Goal: Task Accomplishment & Management: Manage account settings

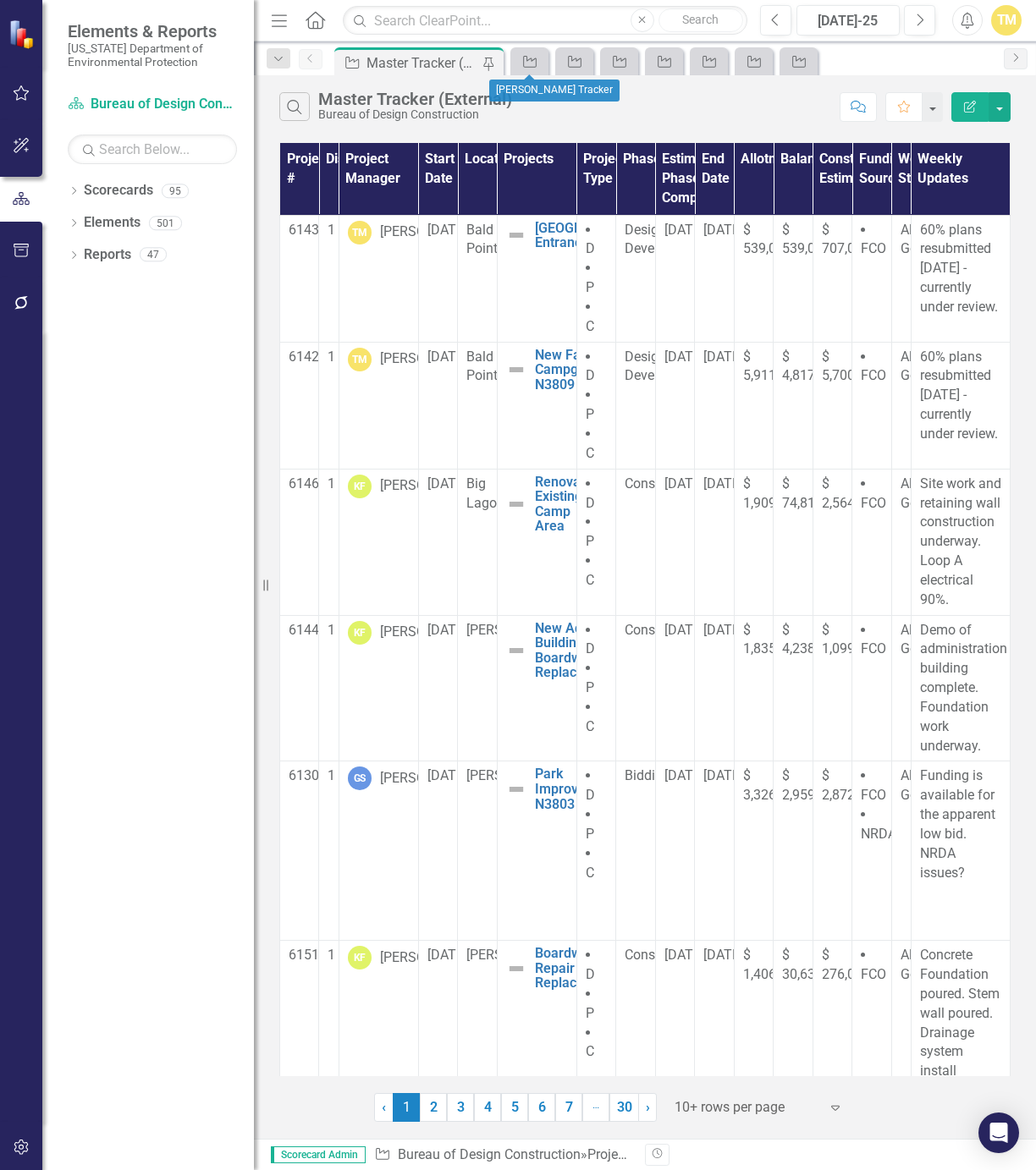
click at [523, 74] on div "Project" at bounding box center [529, 61] width 38 height 28
click at [523, 55] on icon "Project" at bounding box center [529, 61] width 17 height 14
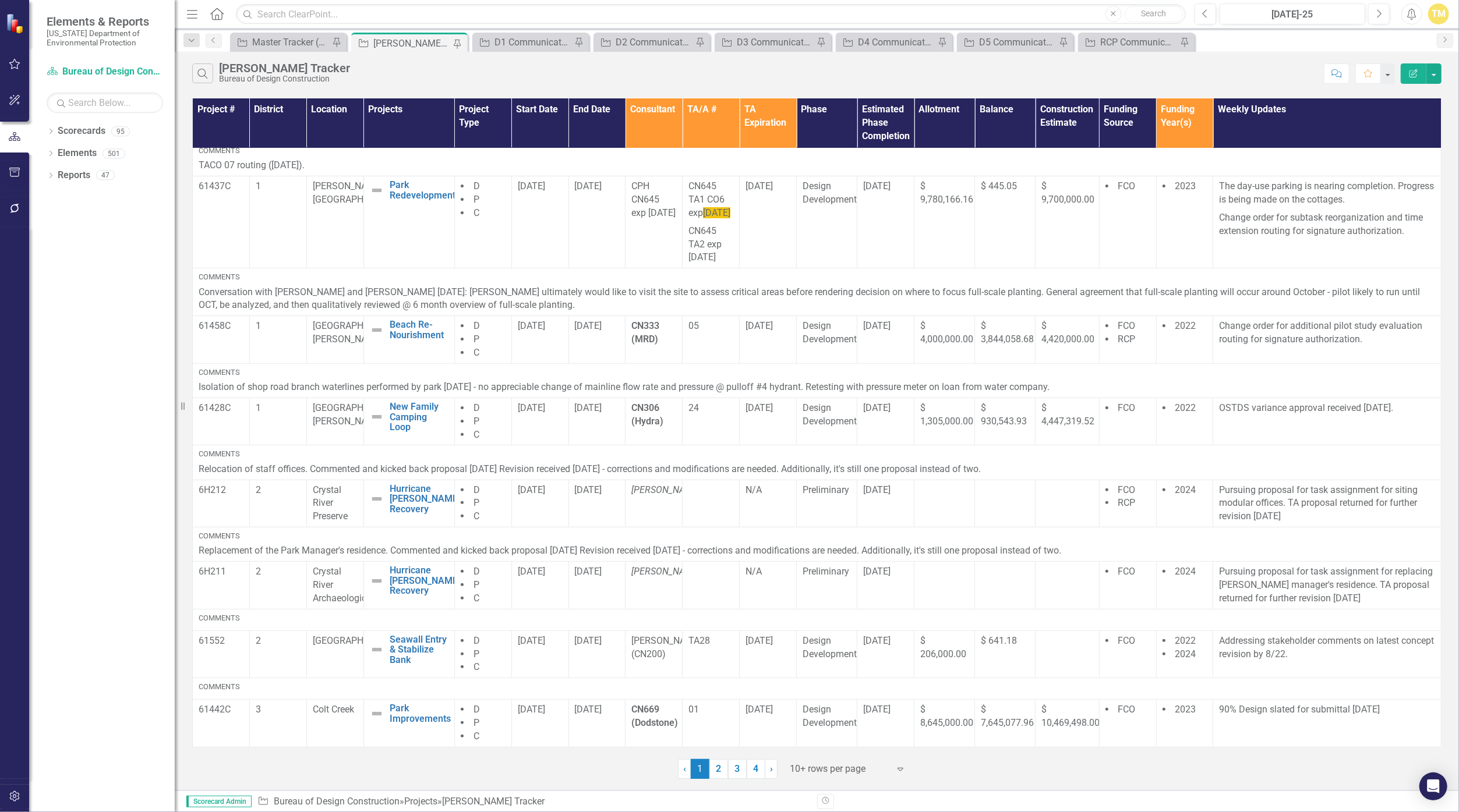
scroll to position [276, 0]
click at [713, 770] on link "2" at bounding box center [719, 769] width 19 height 20
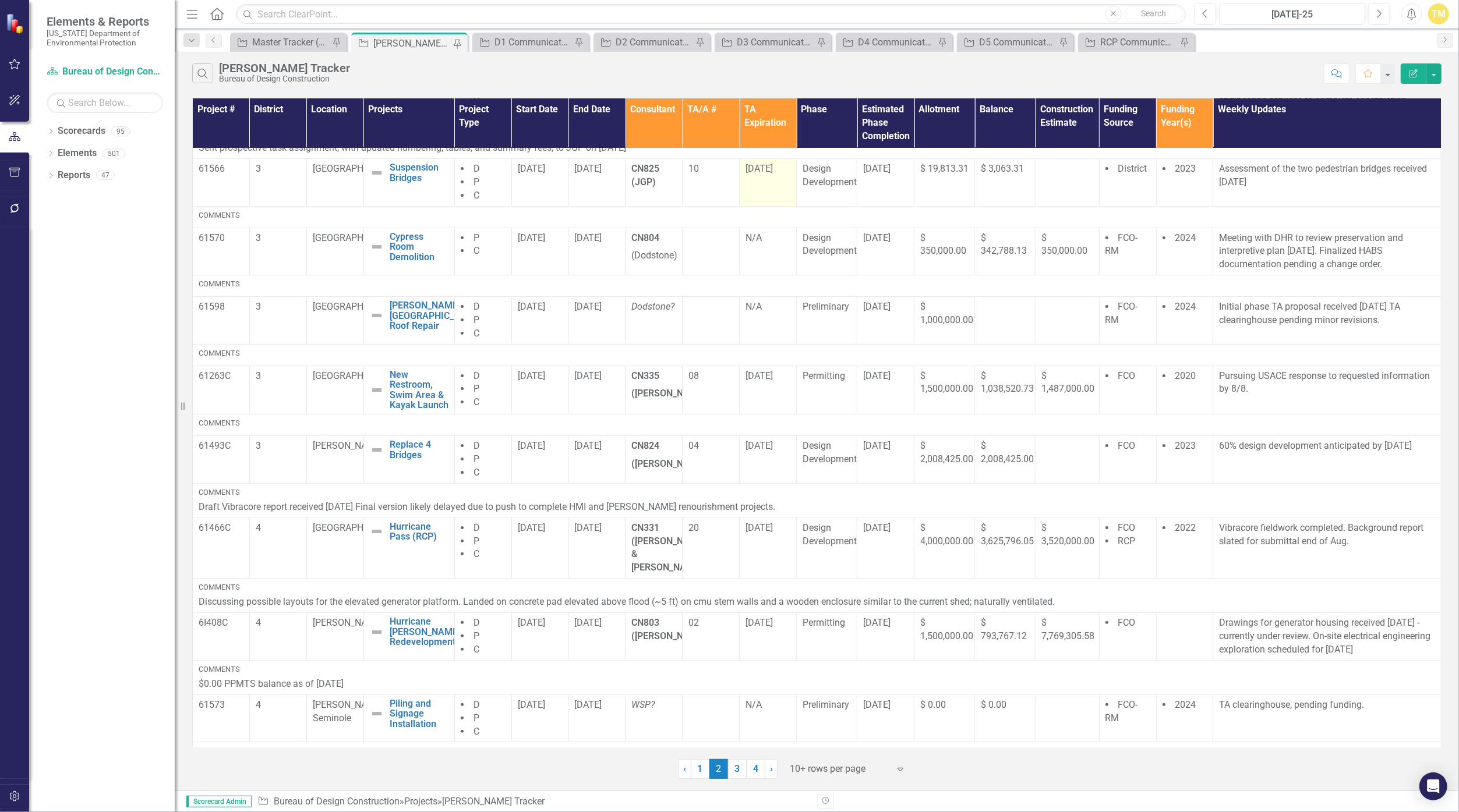
scroll to position [190, 0]
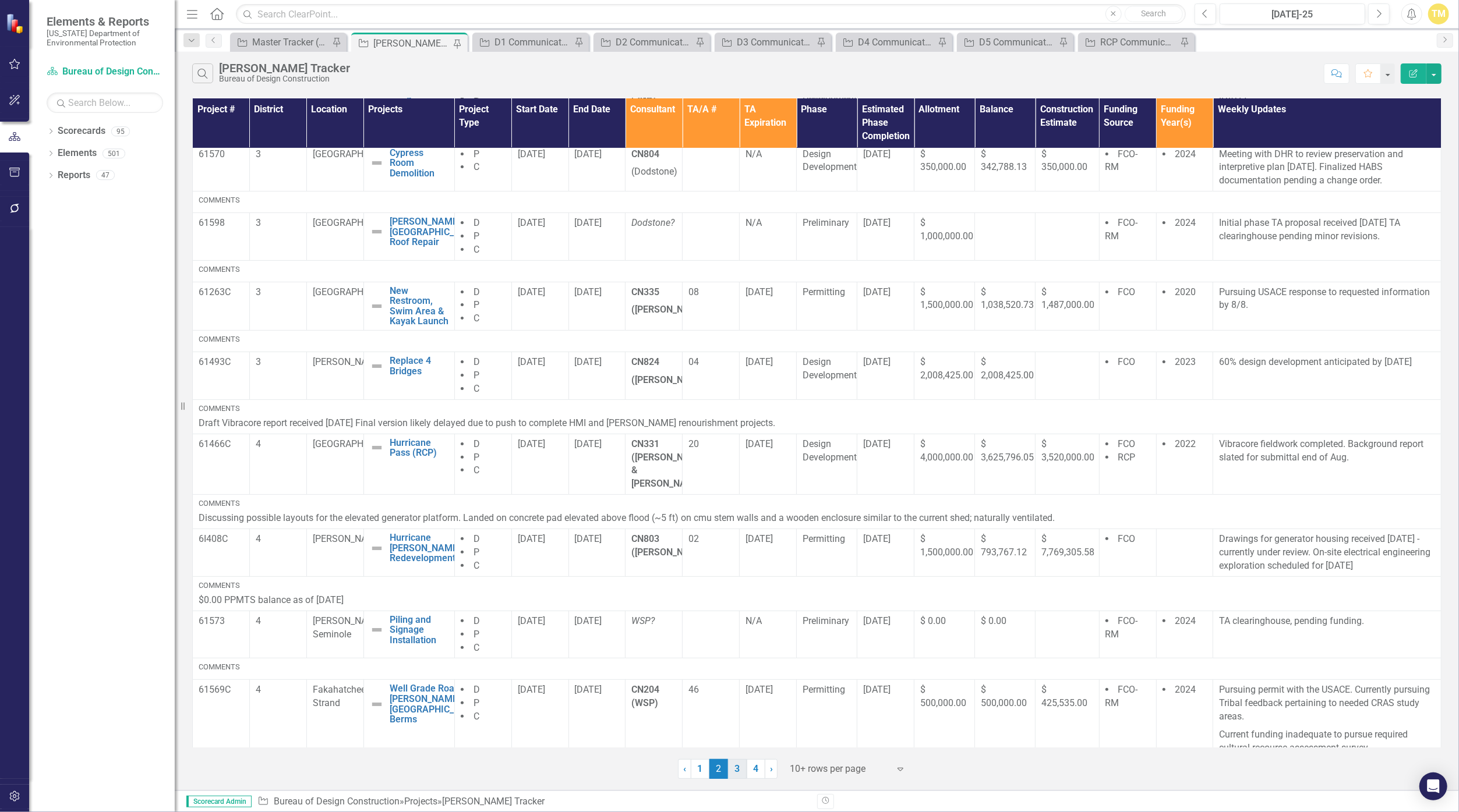
click at [713, 772] on link "3" at bounding box center [738, 769] width 19 height 20
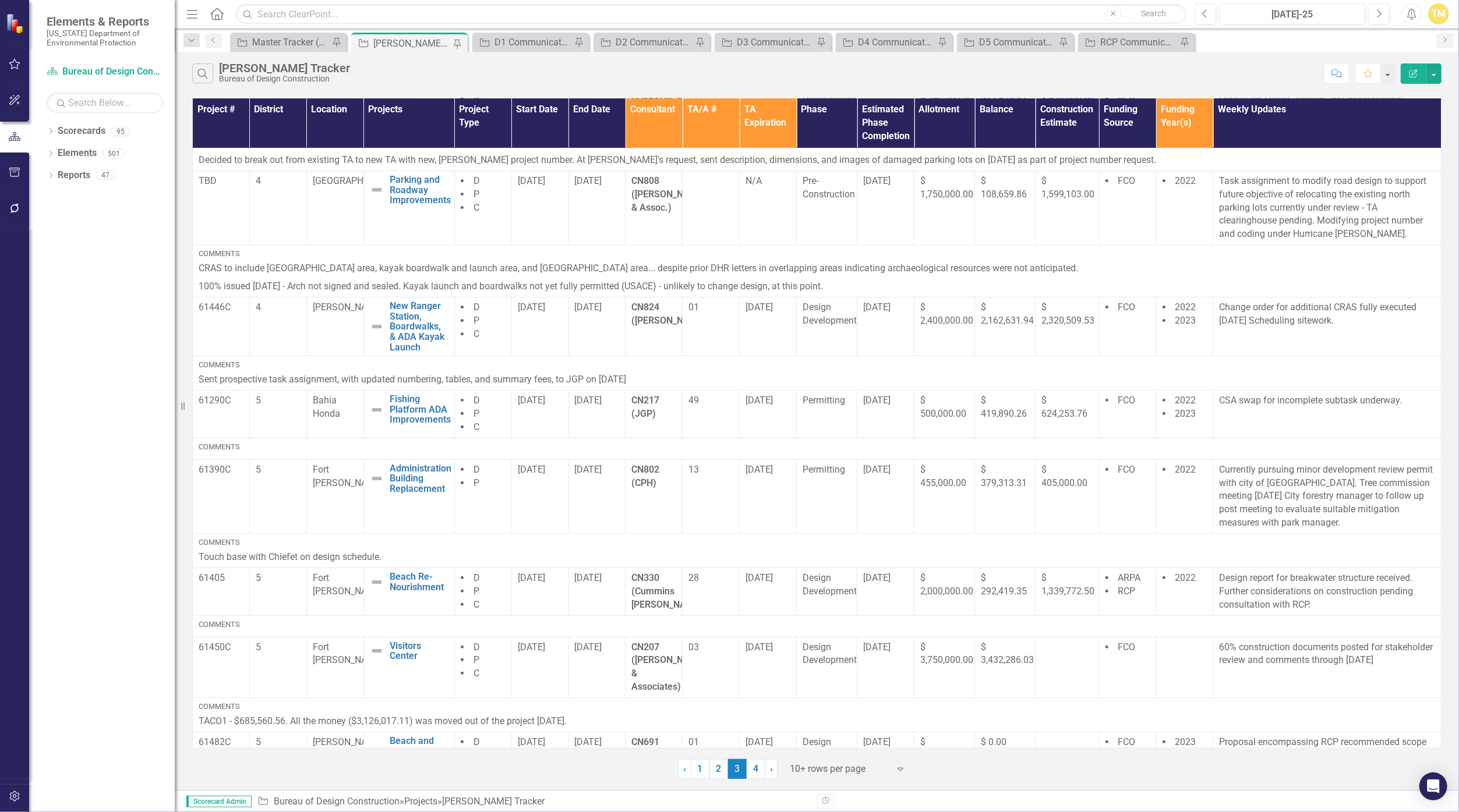
scroll to position [248, 0]
click at [713, 771] on link "4" at bounding box center [756, 769] width 19 height 20
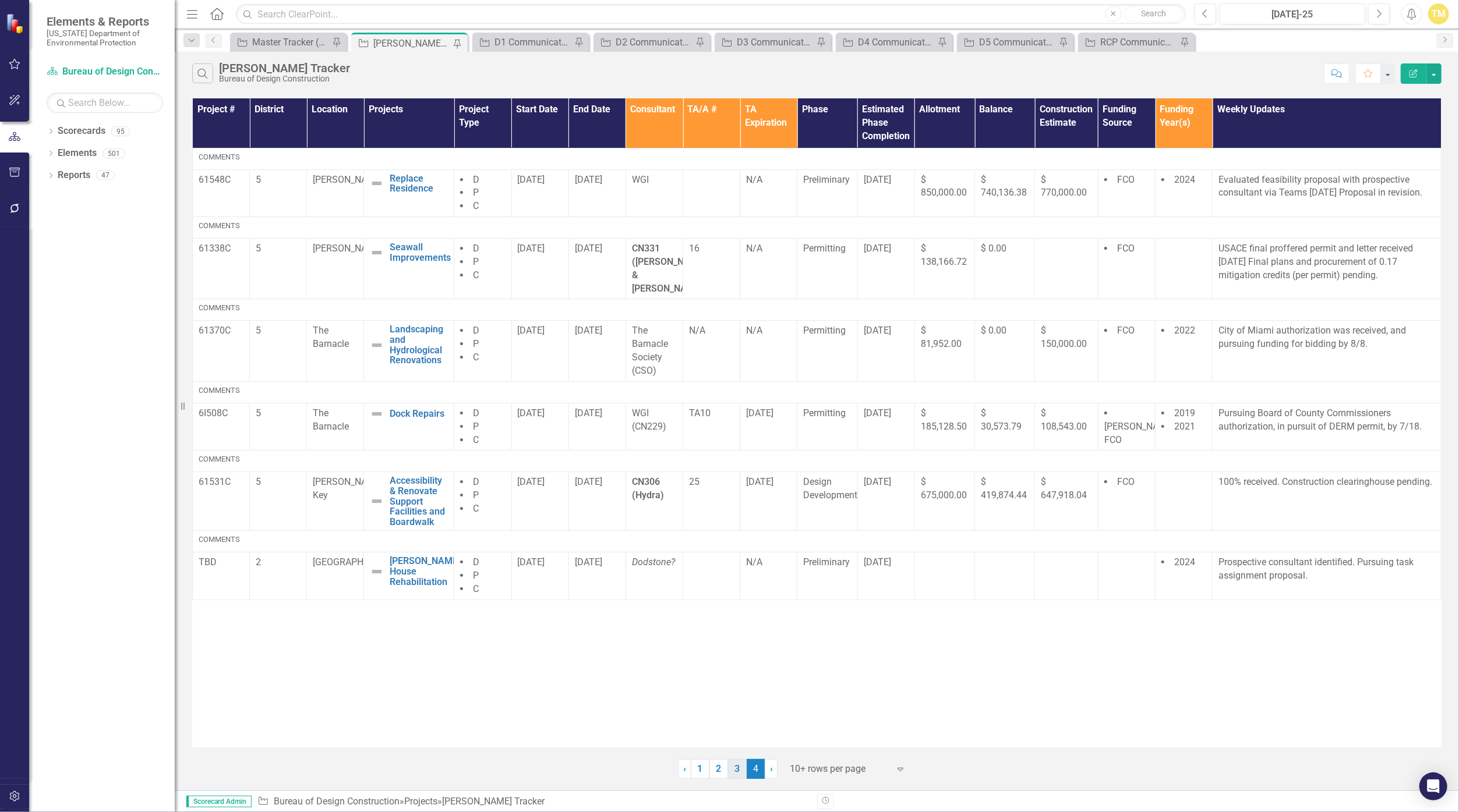
click at [713, 767] on link "3" at bounding box center [738, 769] width 19 height 20
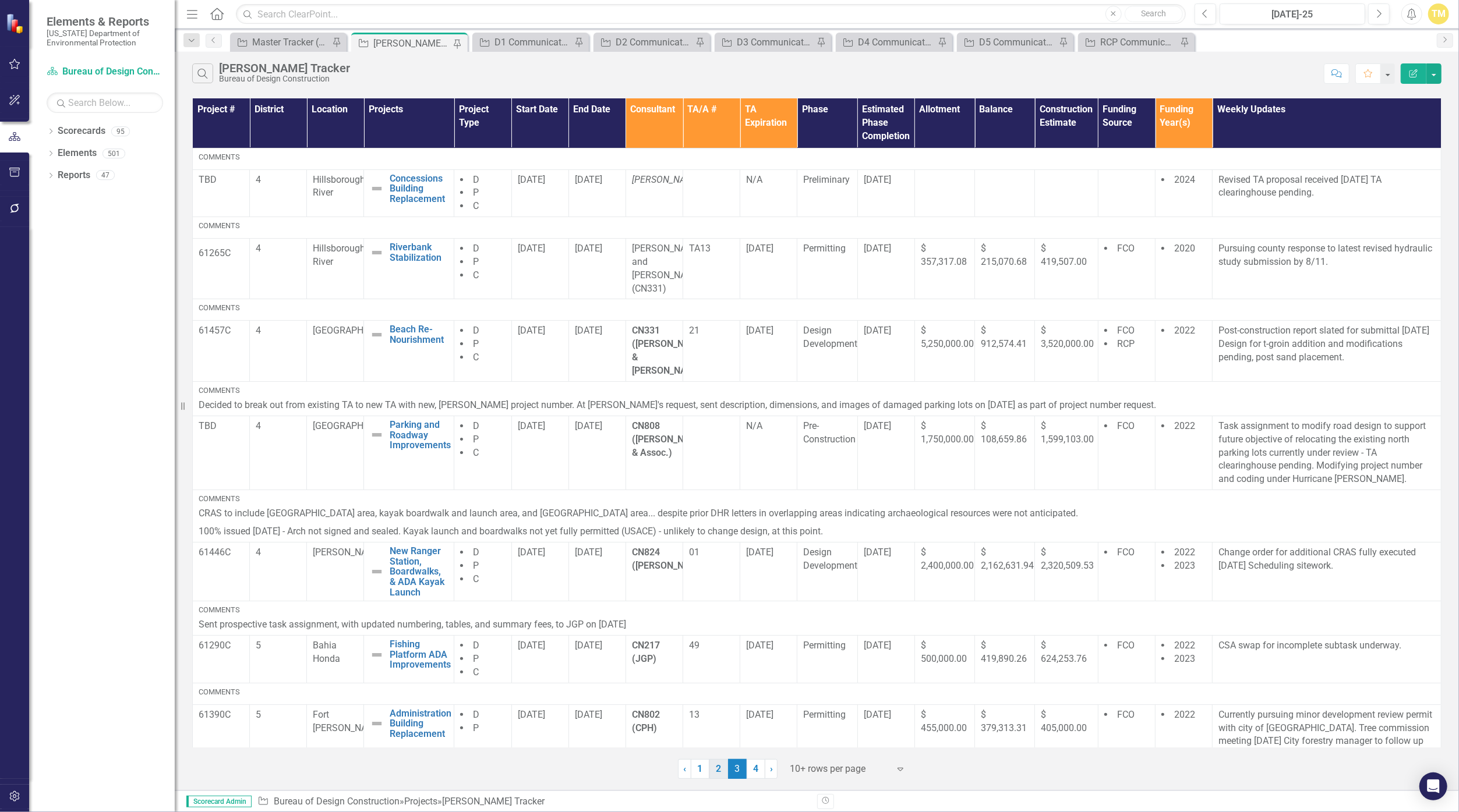
click at [713, 770] on link "2" at bounding box center [719, 769] width 19 height 20
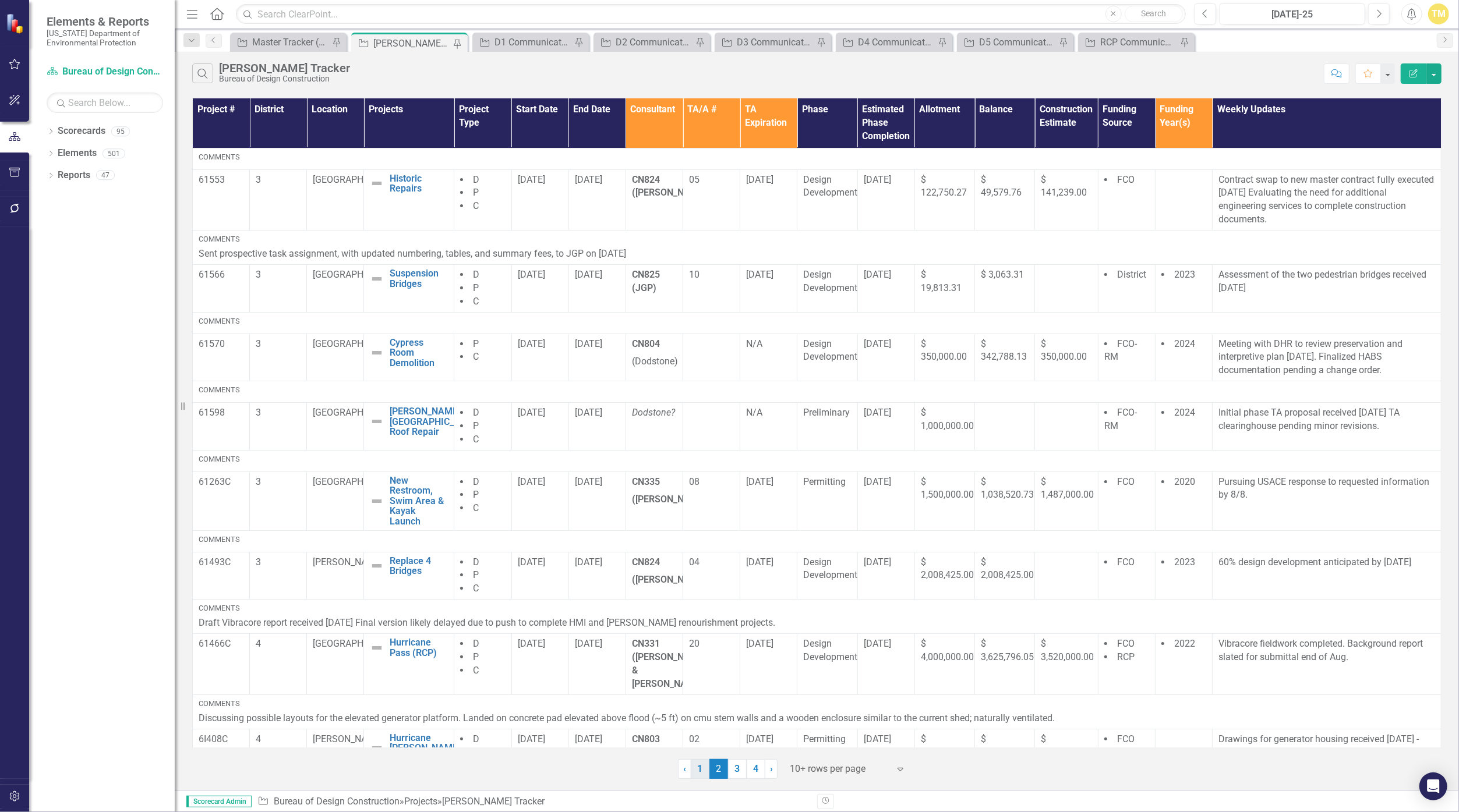
click at [695, 770] on link "1" at bounding box center [700, 769] width 19 height 20
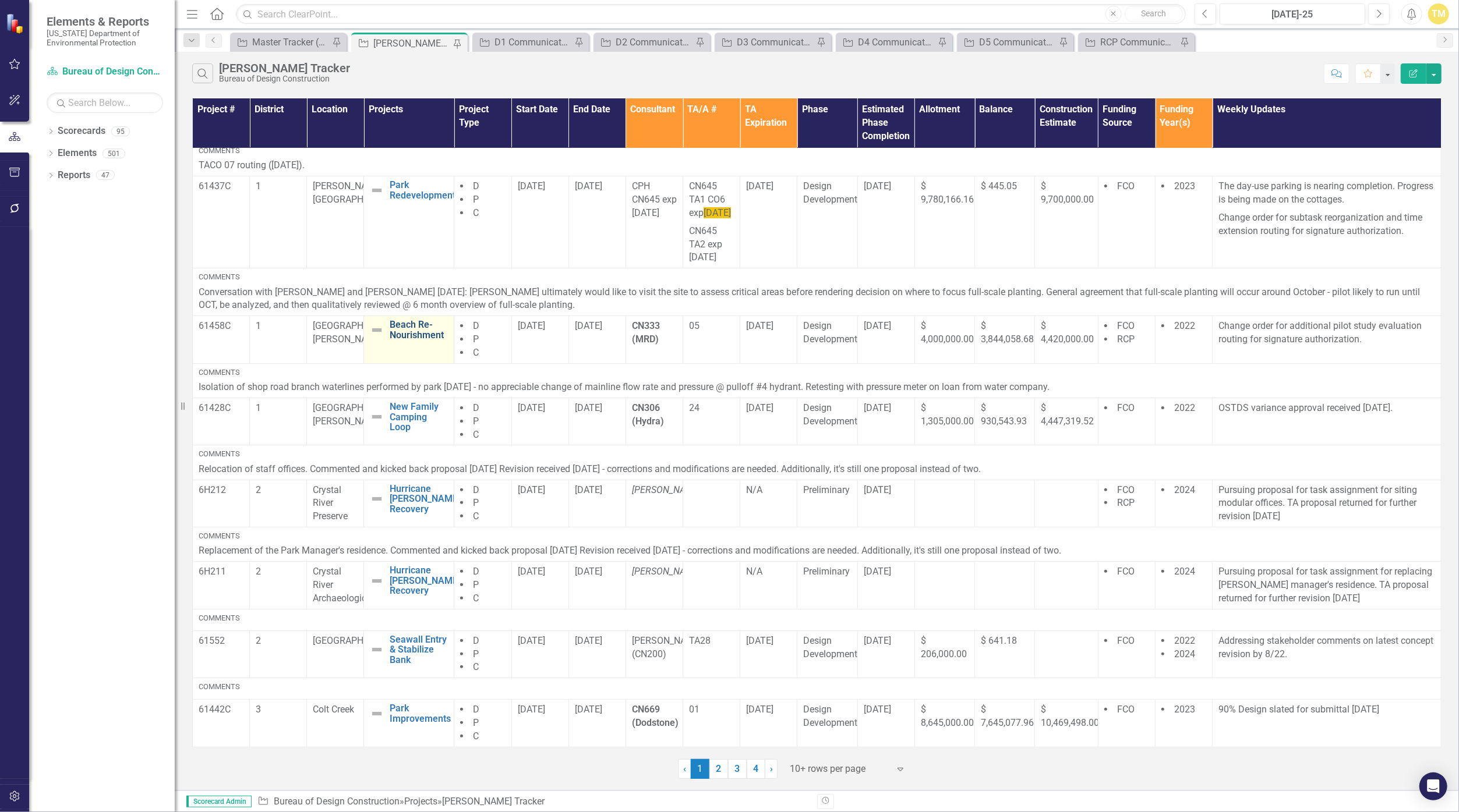
scroll to position [276, 0]
click at [713, 769] on link "2" at bounding box center [719, 769] width 19 height 20
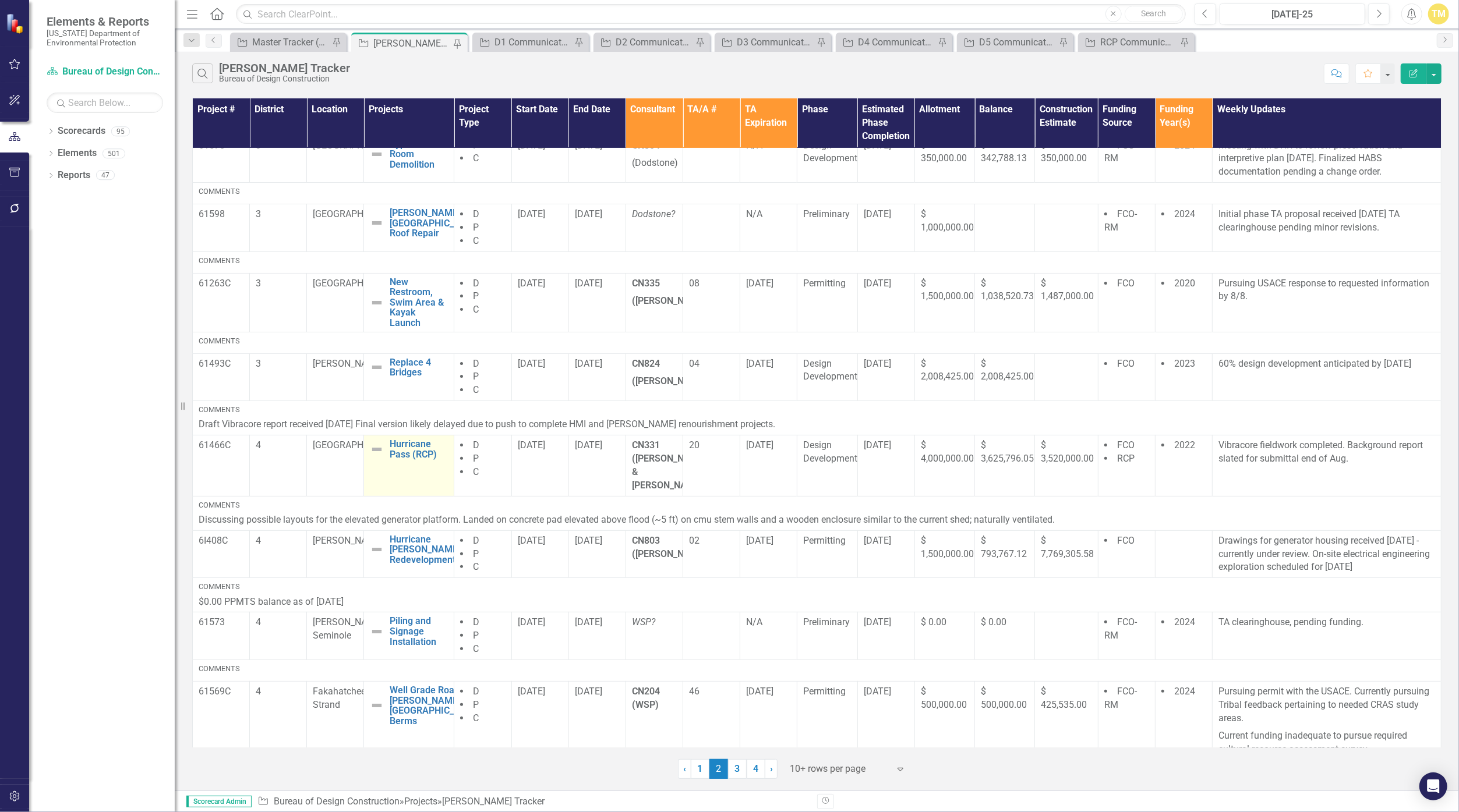
scroll to position [199, 0]
click at [713, 769] on link "3" at bounding box center [738, 769] width 19 height 20
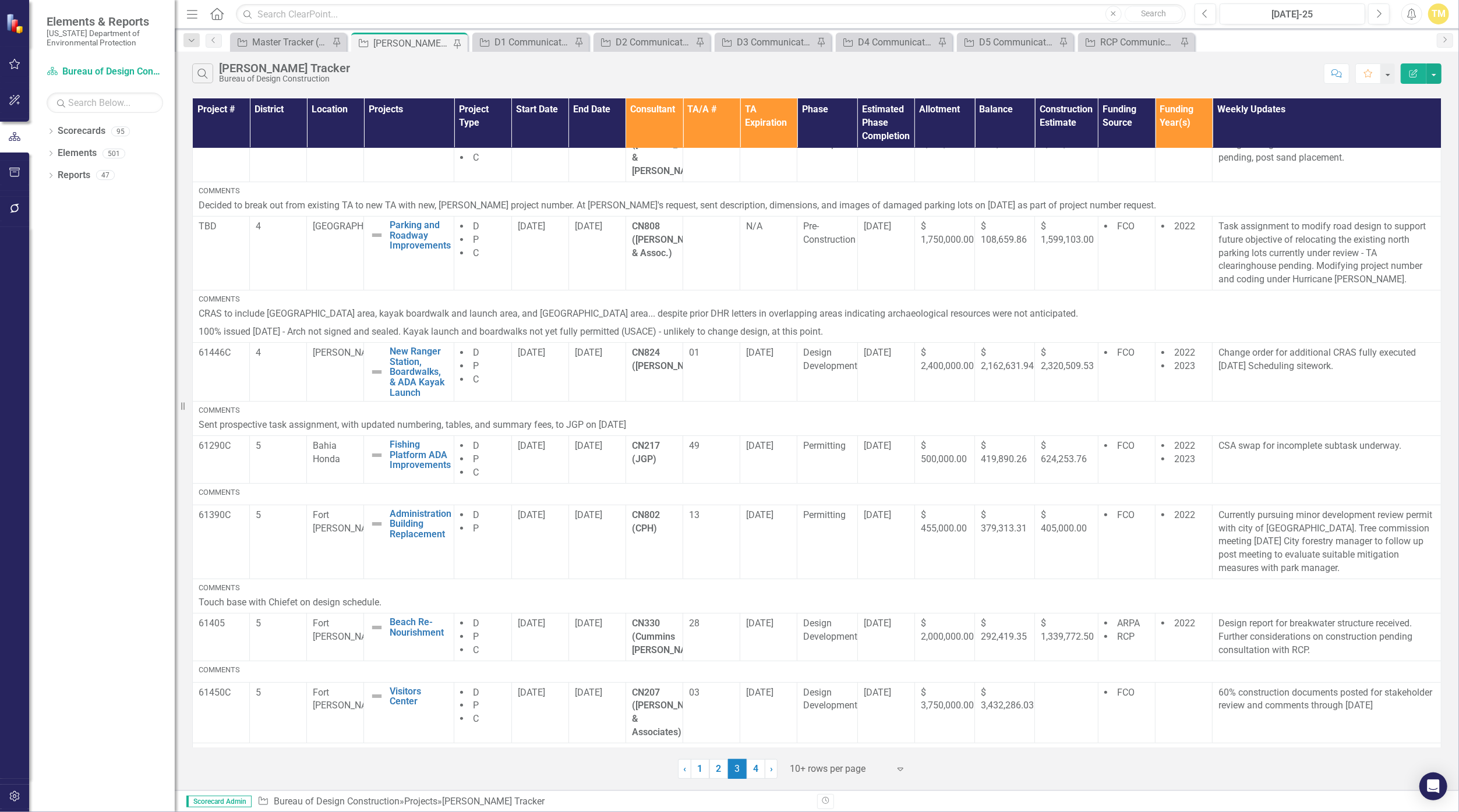
scroll to position [0, 0]
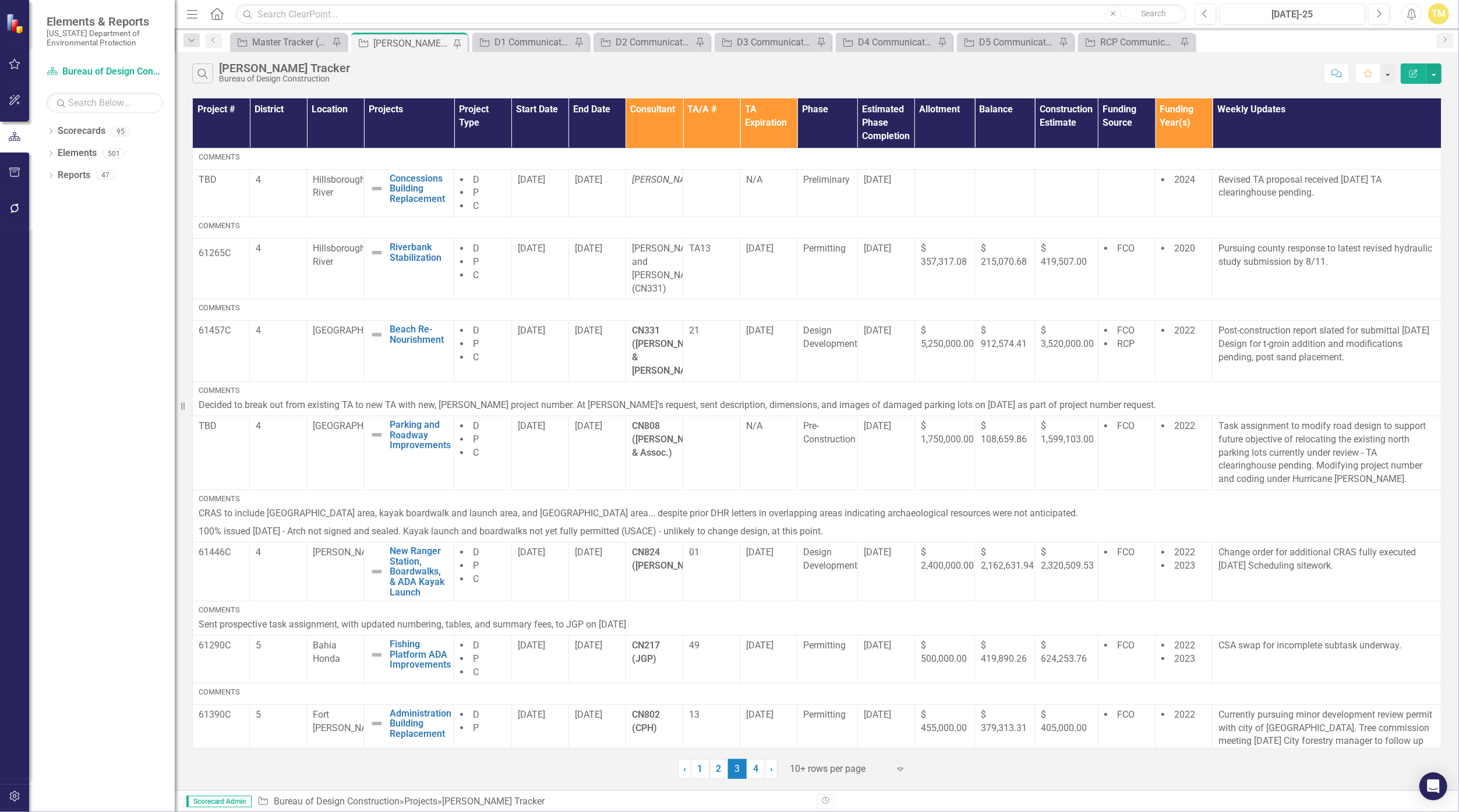
click at [713, 72] on div "Search [PERSON_NAME] Tracker Bureau of Design Construction" at bounding box center [755, 73] width 1126 height 20
click at [713, 768] on link "4" at bounding box center [756, 769] width 19 height 20
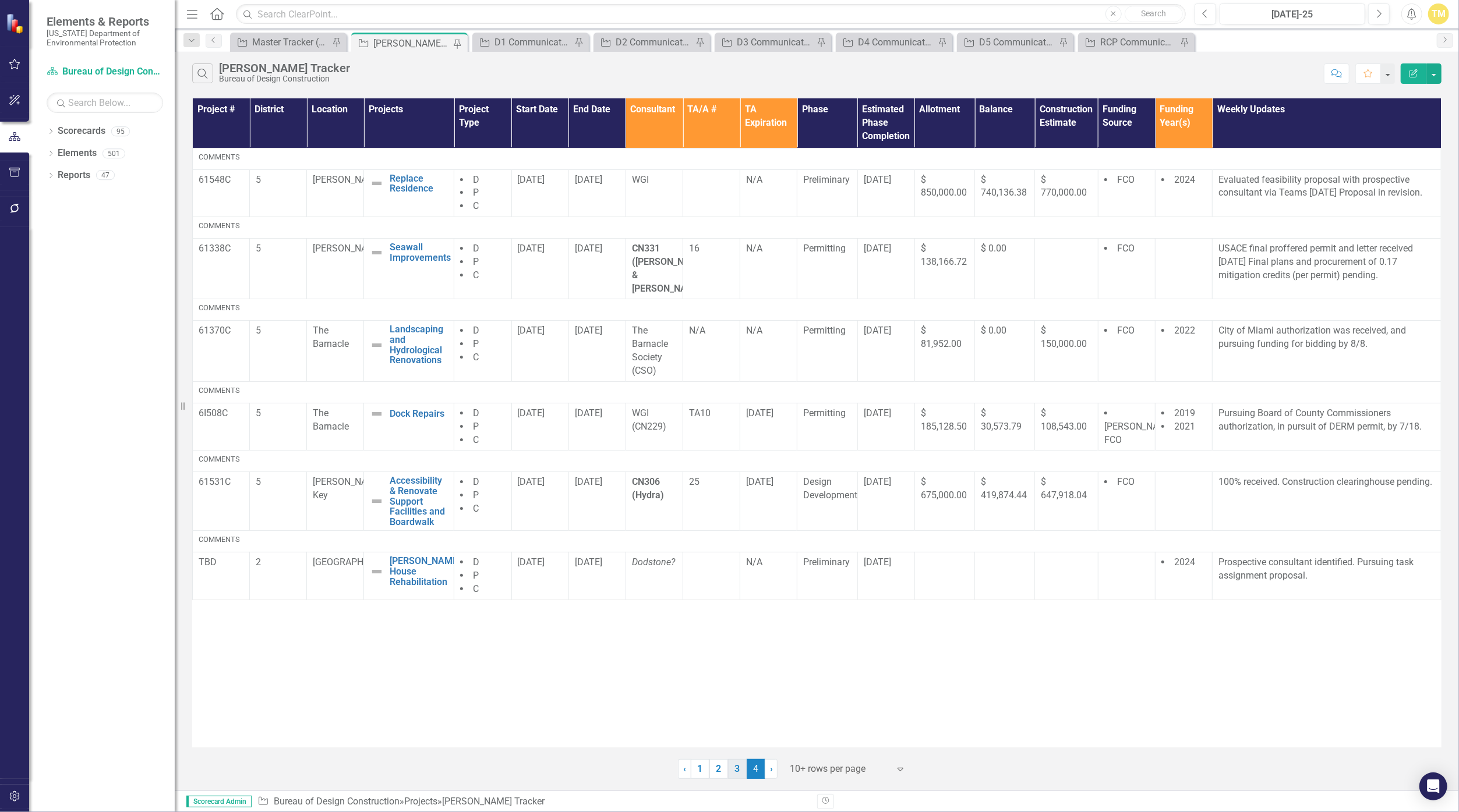
click at [713, 770] on link "3" at bounding box center [738, 769] width 19 height 20
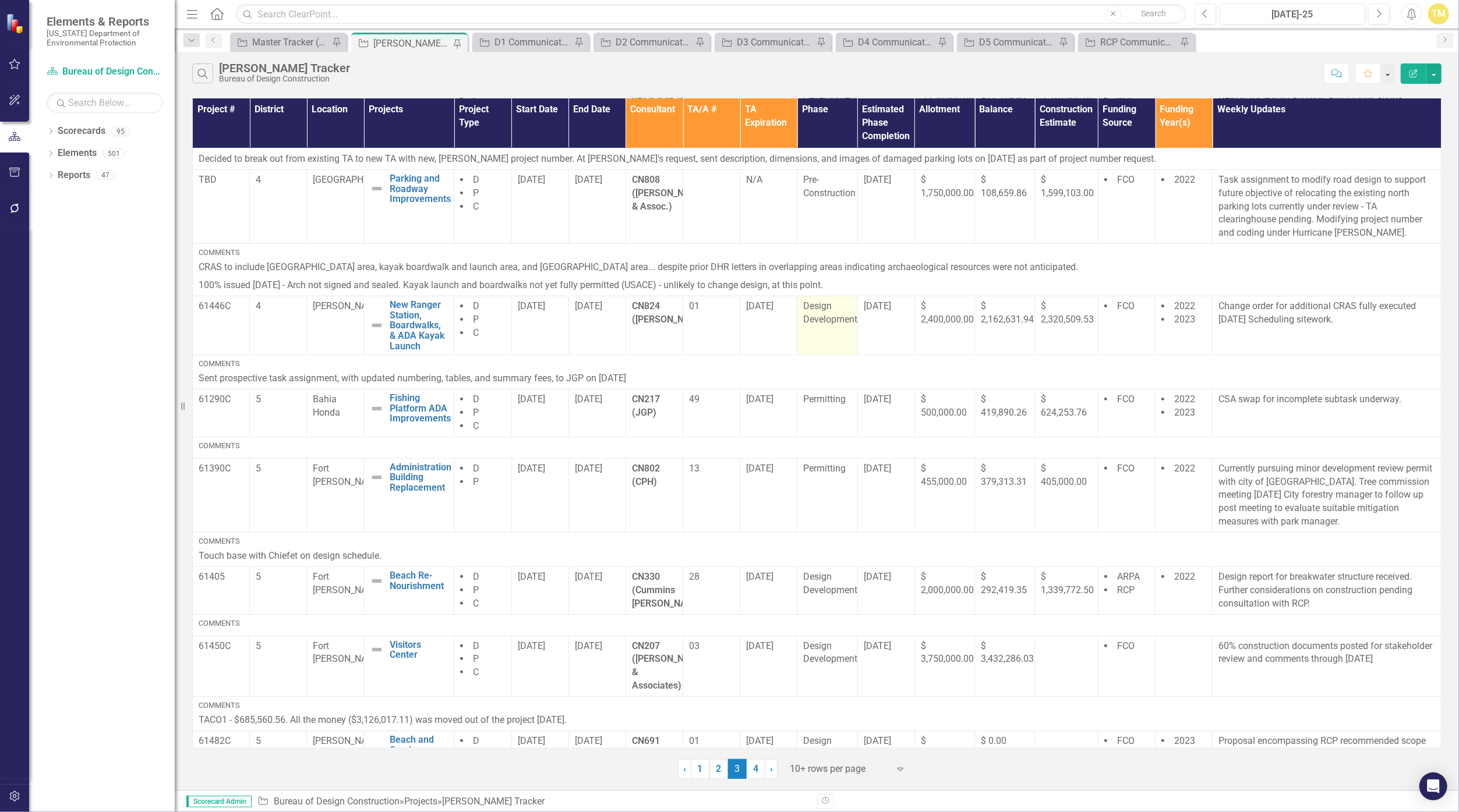
scroll to position [248, 0]
click at [713, 772] on link "2" at bounding box center [719, 769] width 19 height 20
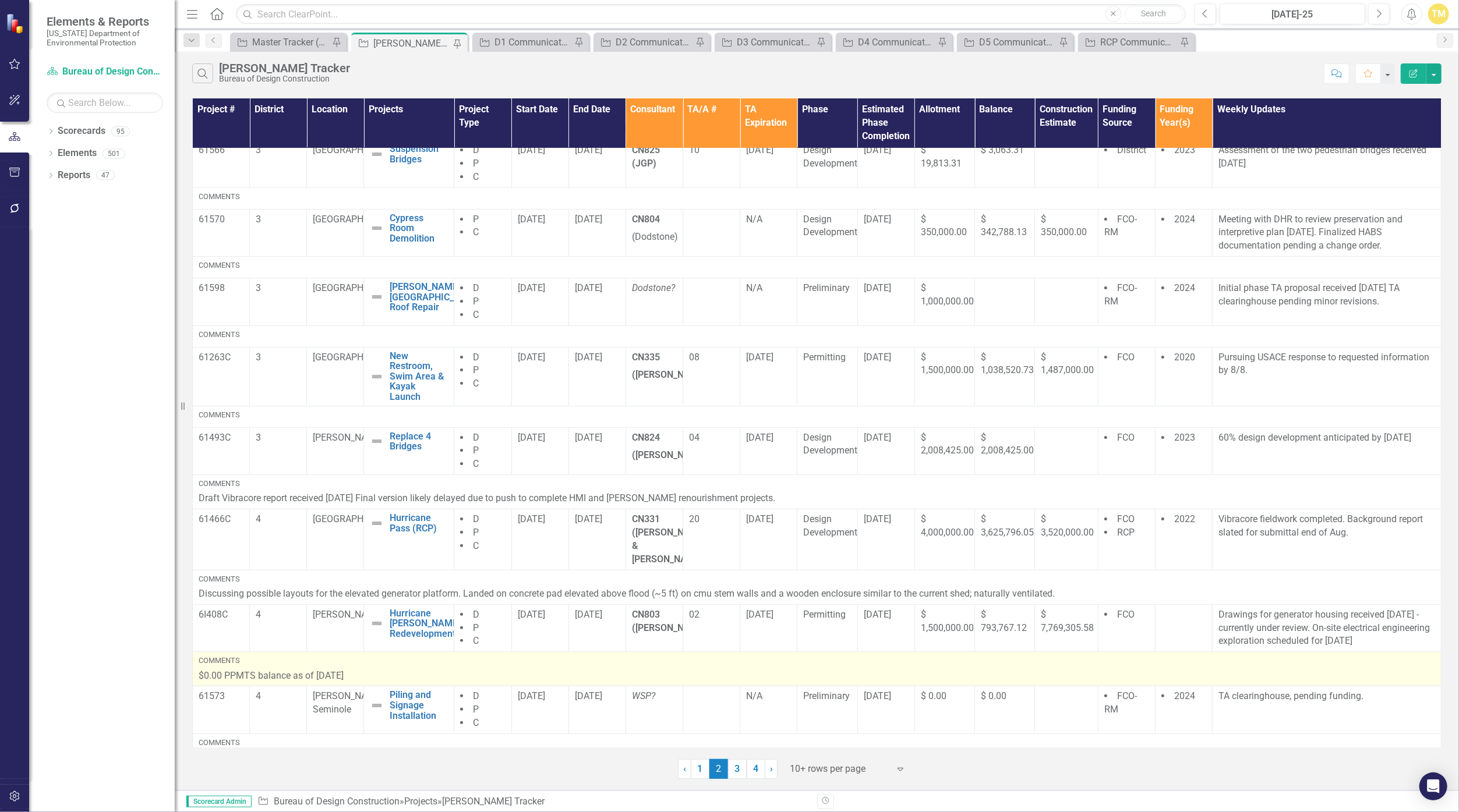
scroll to position [199, 0]
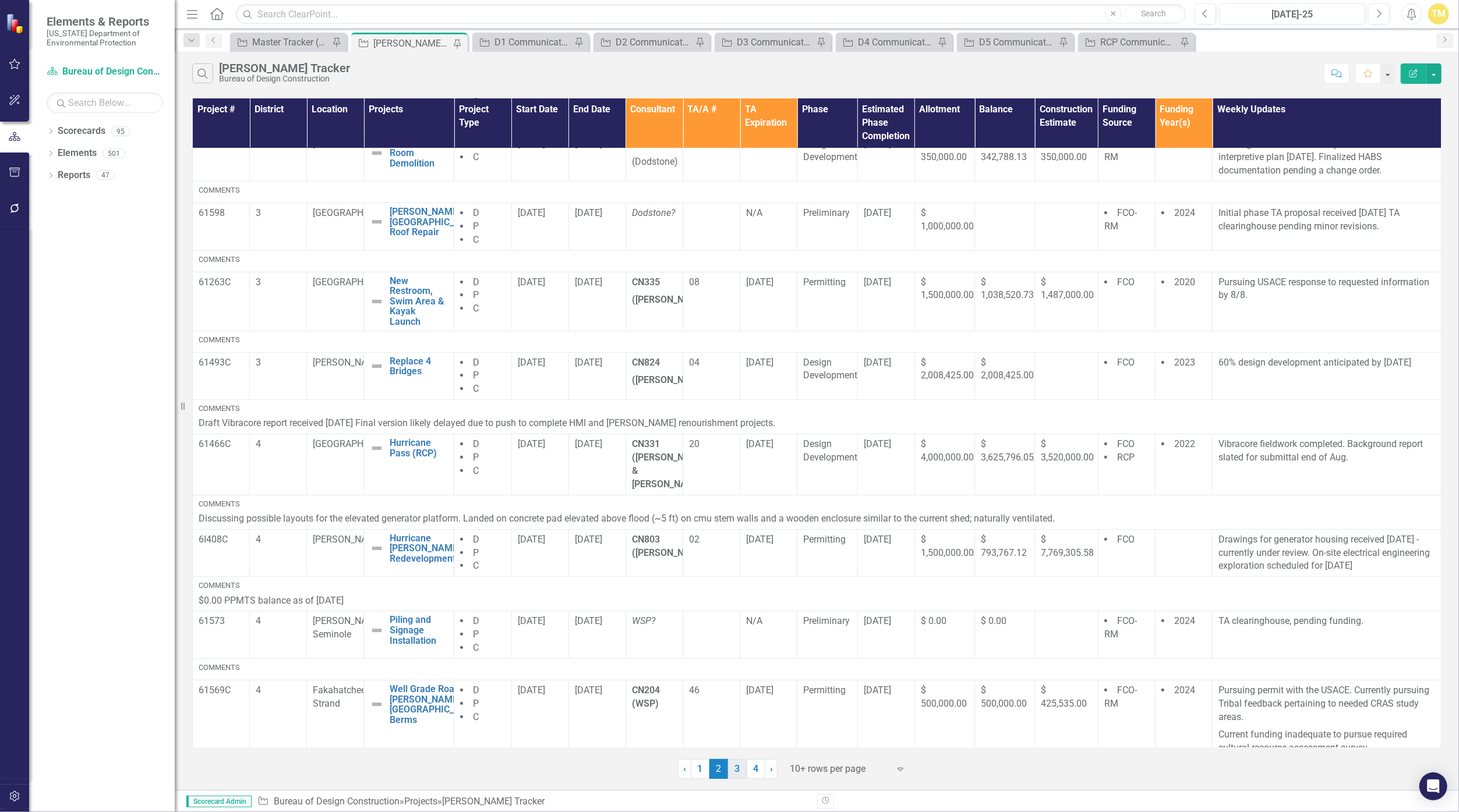
click at [713, 770] on link "3" at bounding box center [738, 769] width 19 height 20
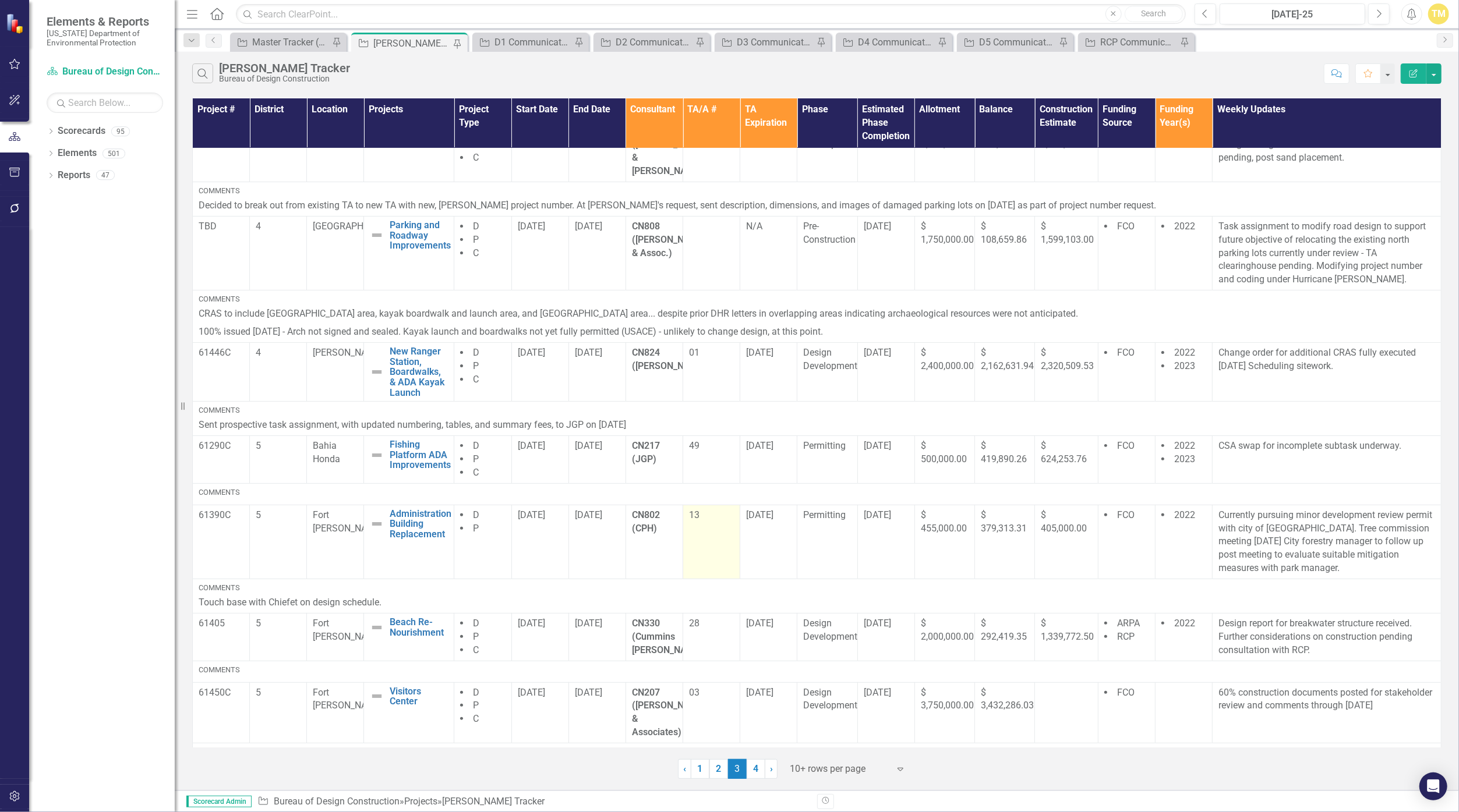
scroll to position [0, 0]
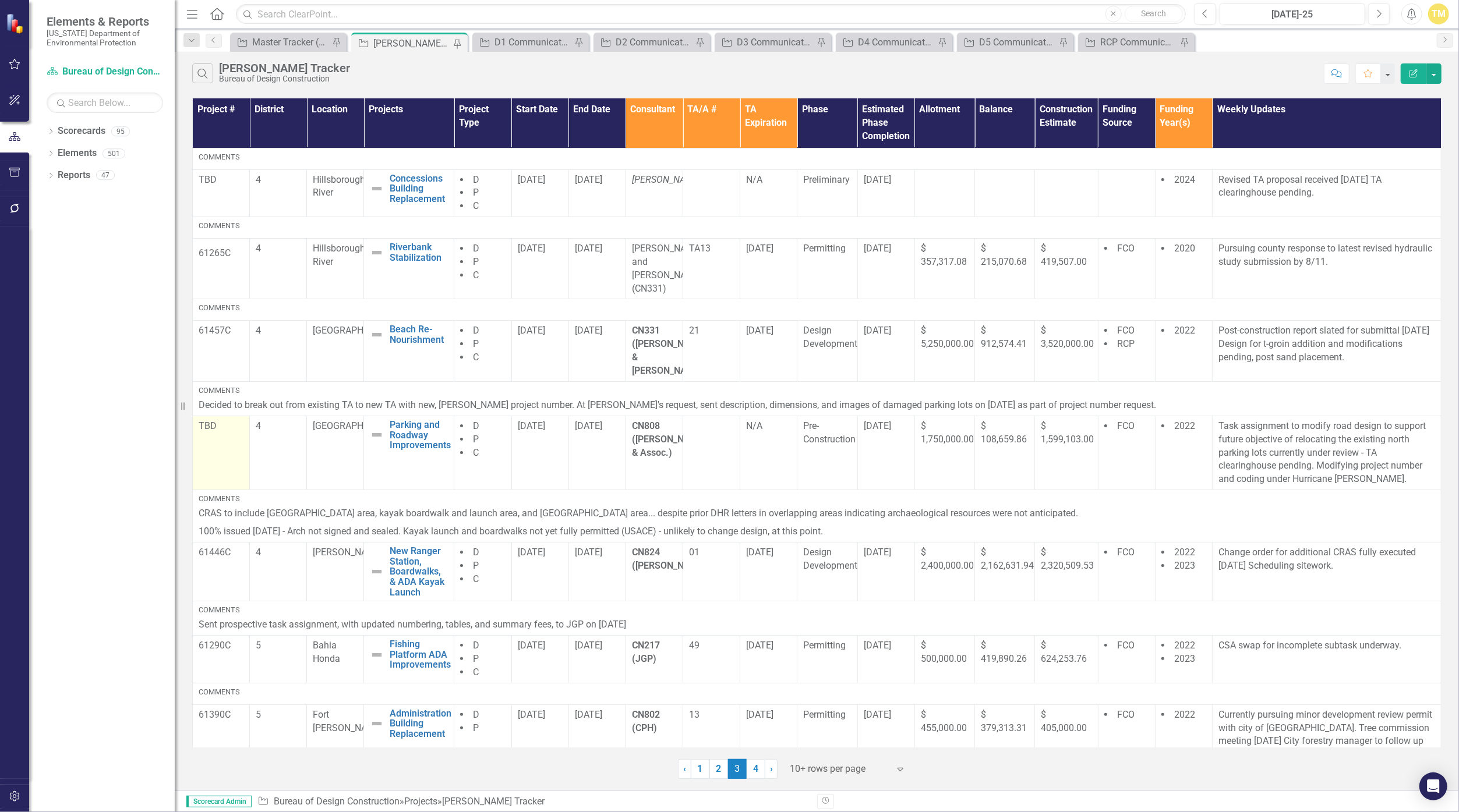
click at [216, 419] on p "TBD" at bounding box center [221, 426] width 45 height 13
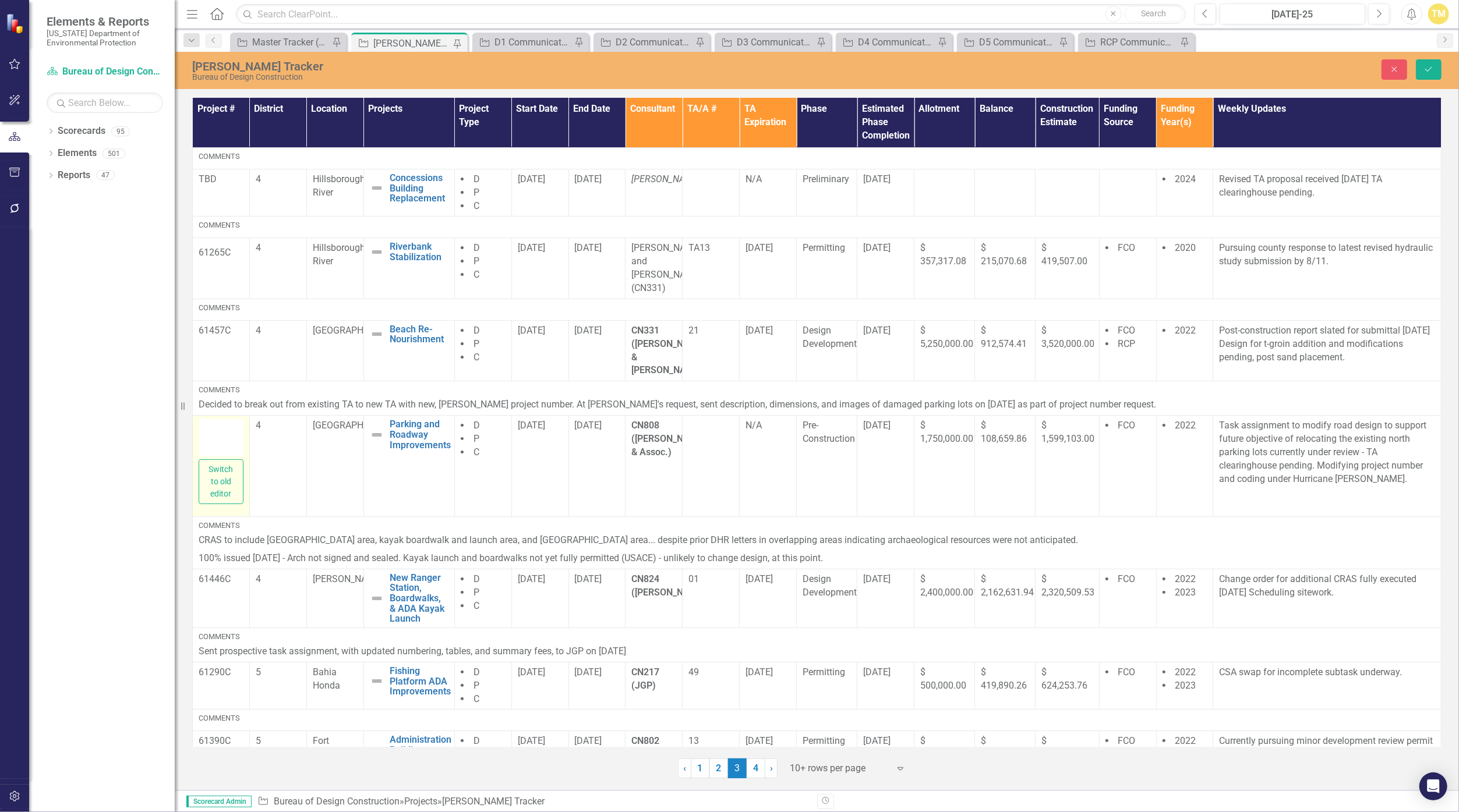
type textarea "<p>TBD</p>"
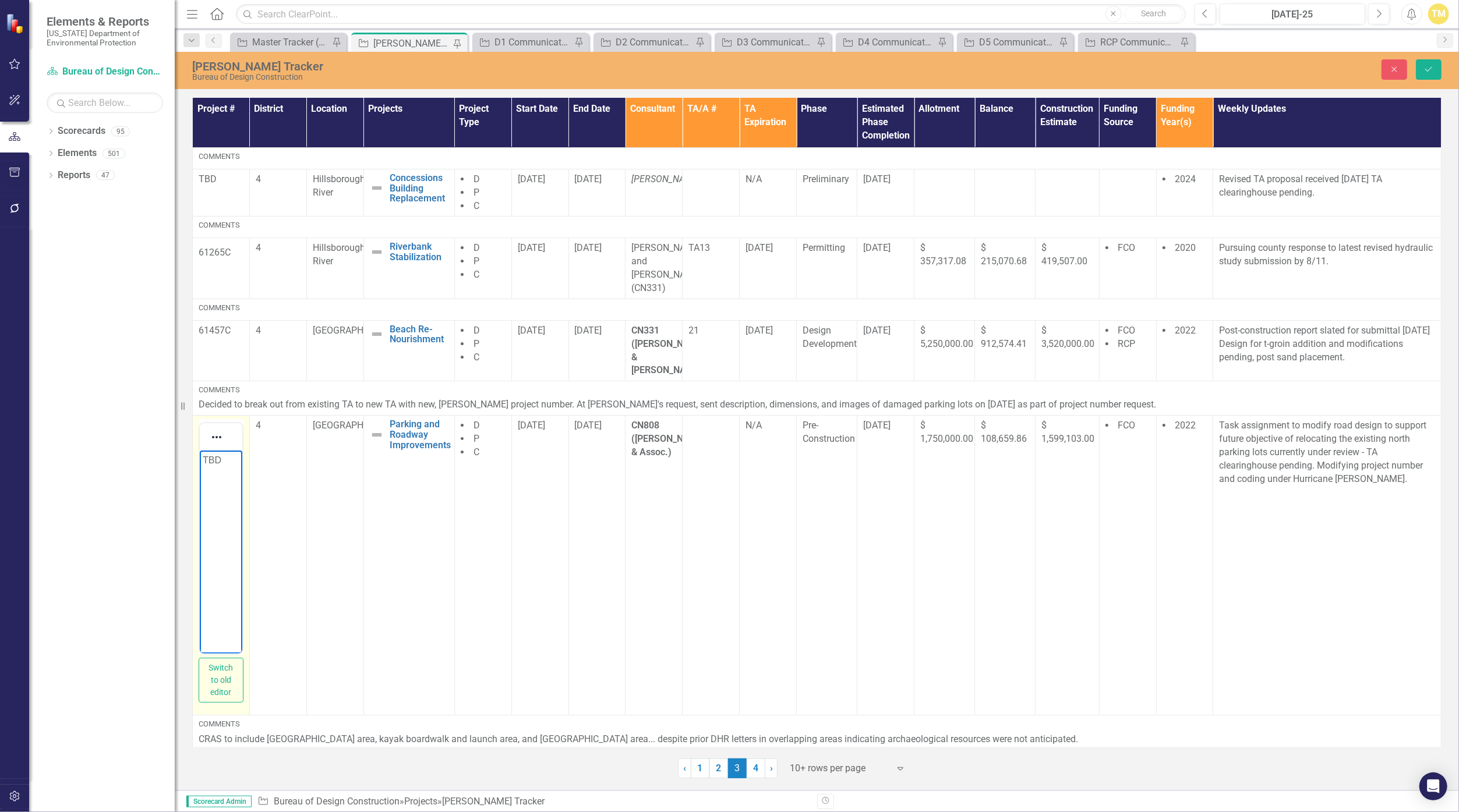
click at [213, 455] on p "TBD" at bounding box center [220, 460] width 36 height 14
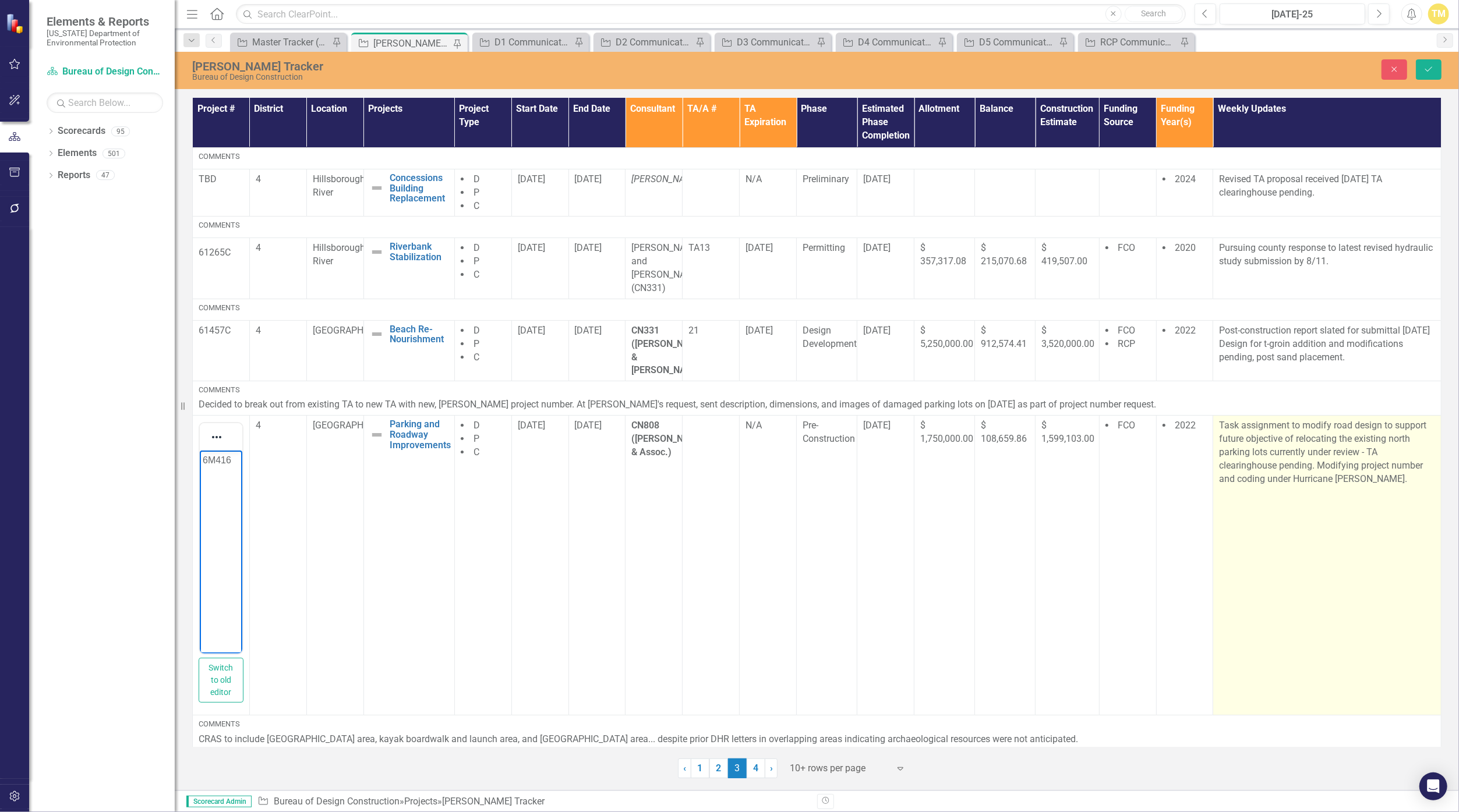
click at [713, 452] on p "Task assignment to modify road design to support future objective of relocating…" at bounding box center [1327, 453] width 216 height 66
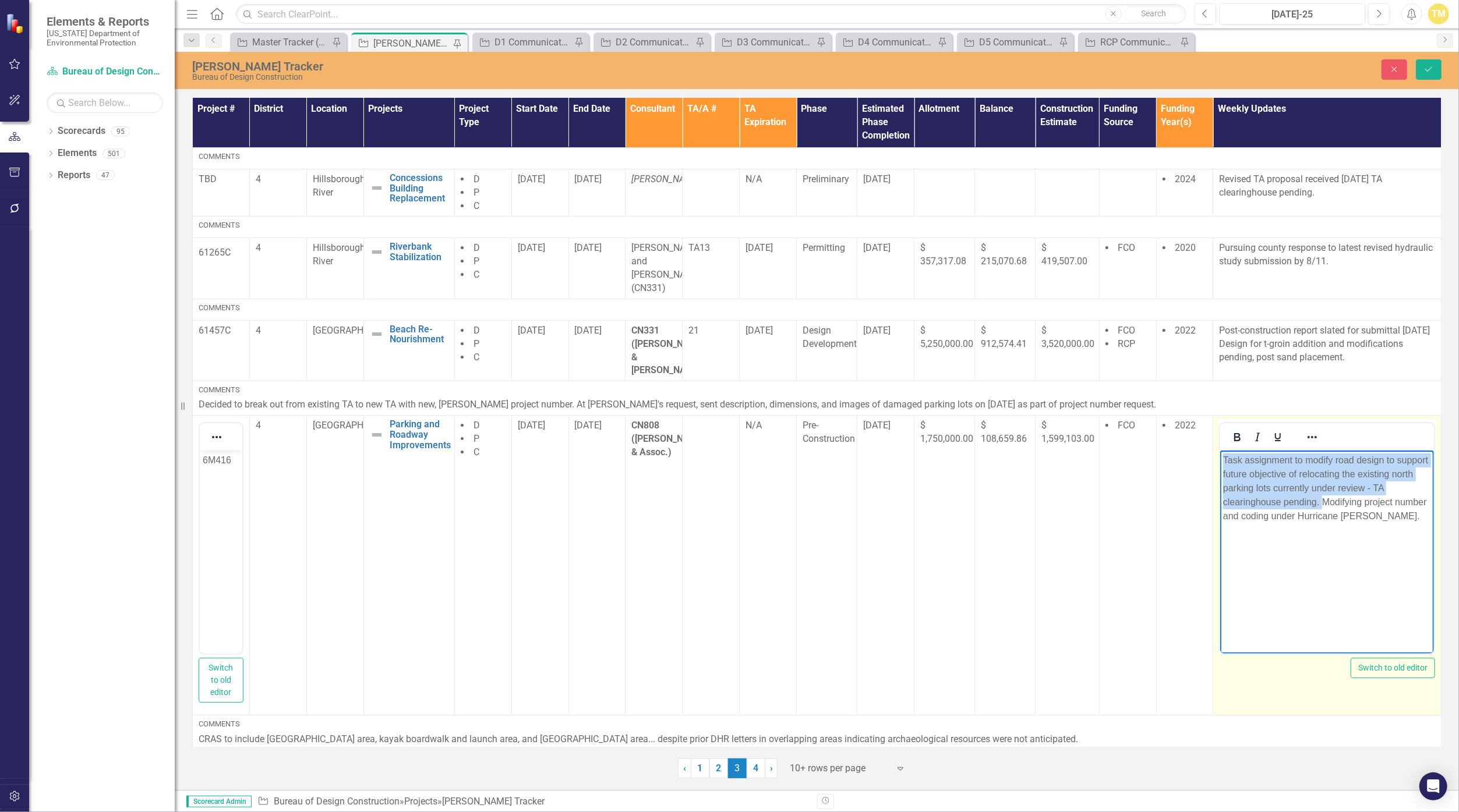
drag, startPoint x: 1325, startPoint y: 500, endPoint x: 1203, endPoint y: 433, distance: 139.2
click at [713, 451] on html "Task assignment to modify road design to support future objective of relocating…" at bounding box center [1327, 538] width 214 height 175
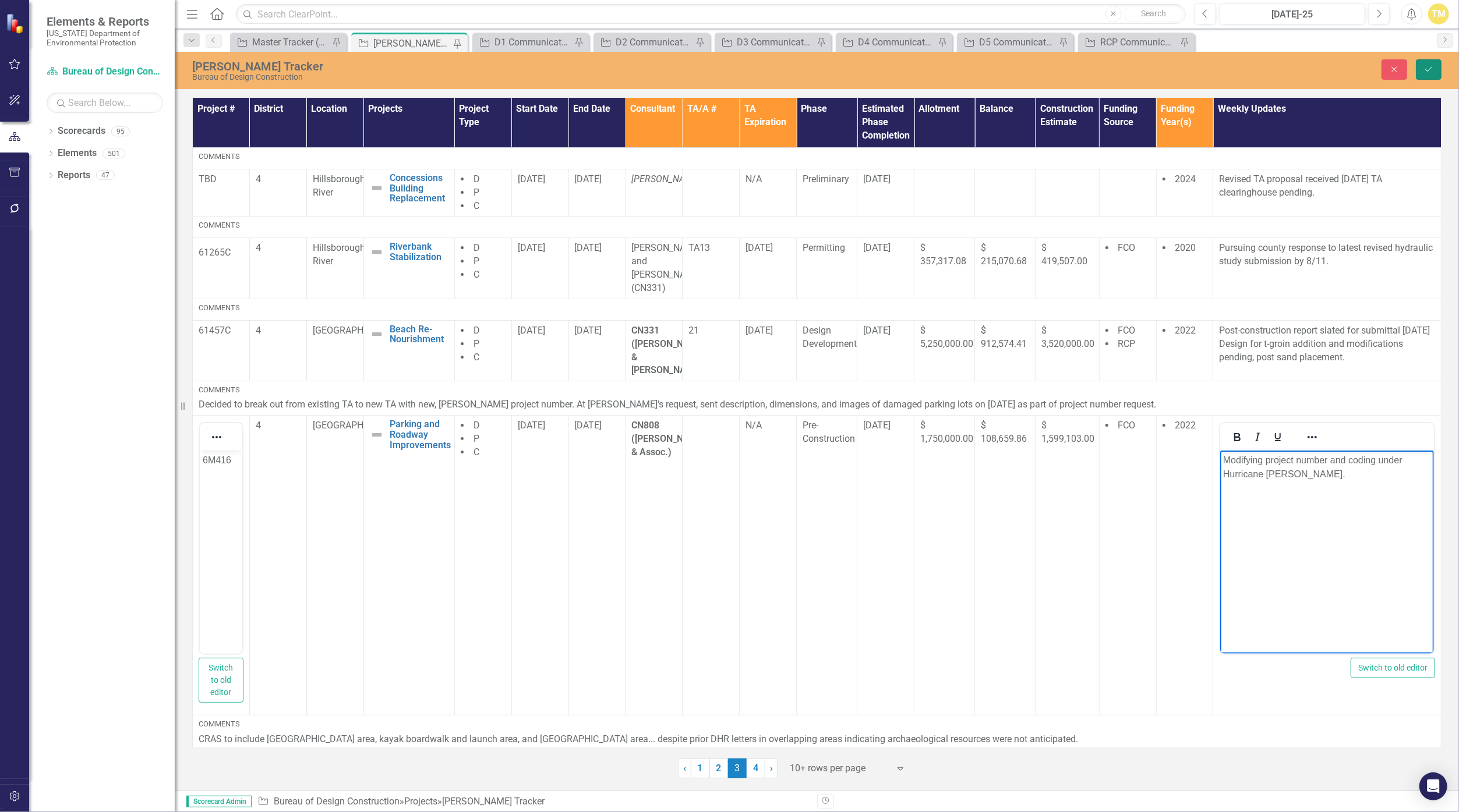
click at [713, 68] on button "Save" at bounding box center [1428, 70] width 26 height 20
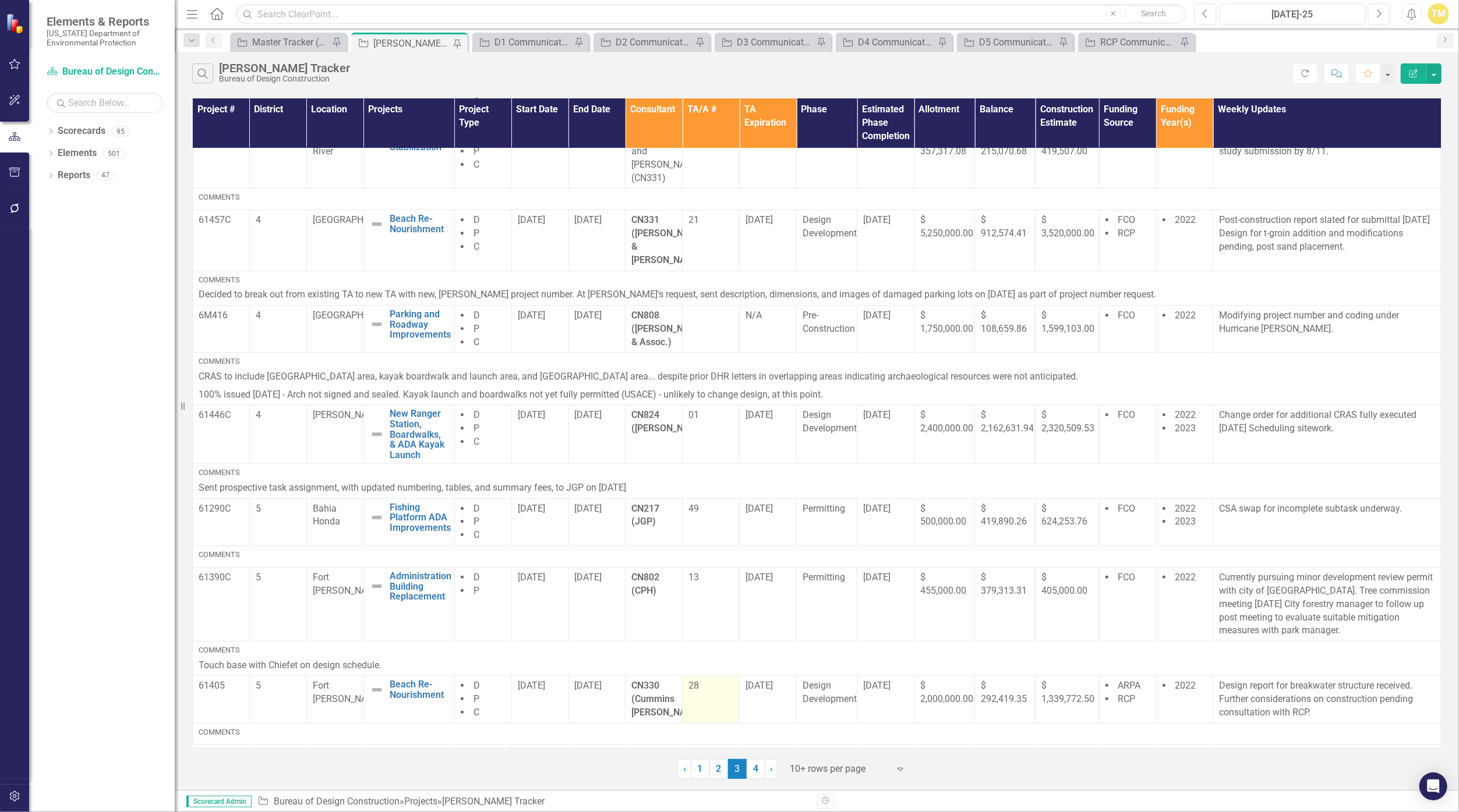
scroll to position [221, 0]
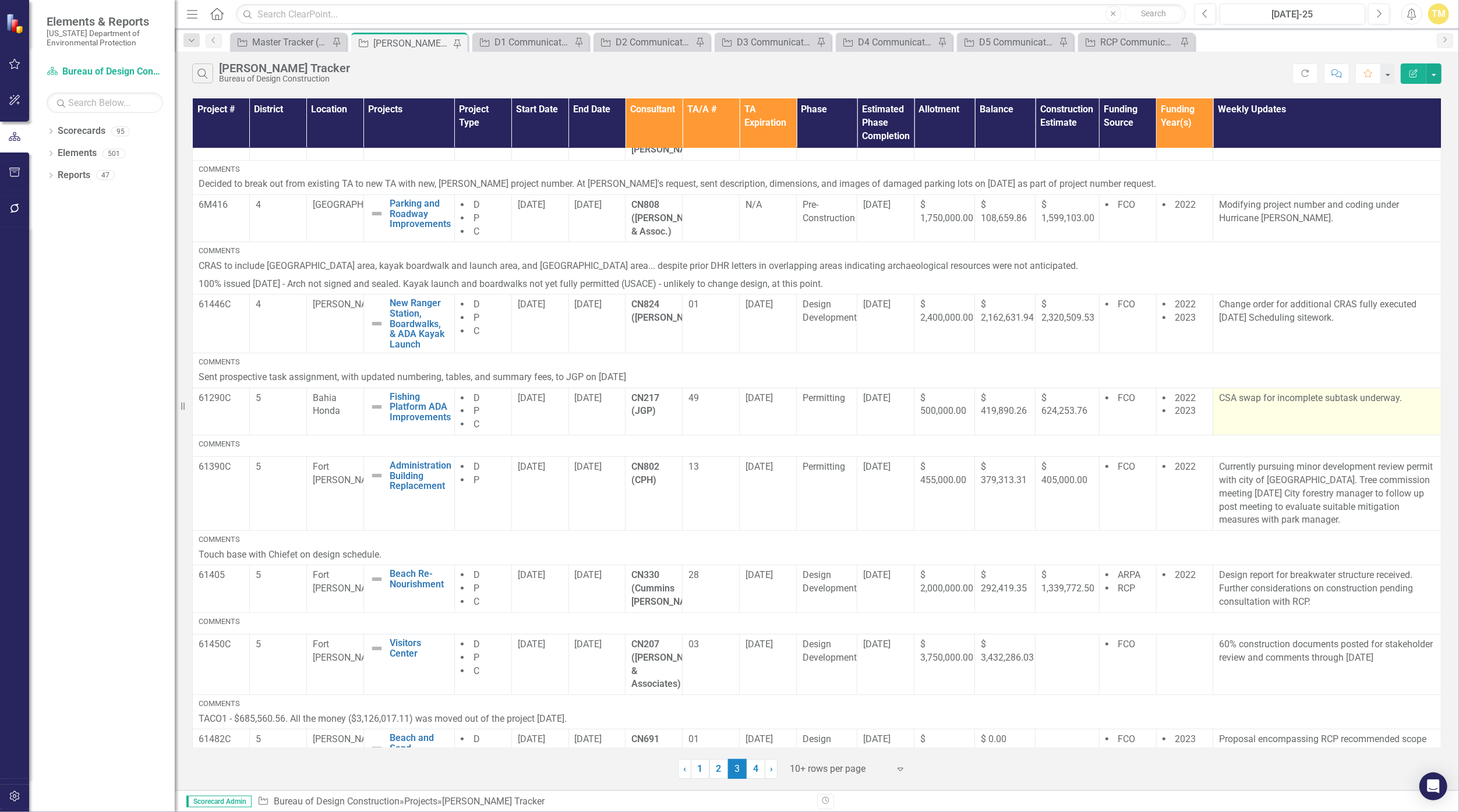
click at [713, 392] on p "CSA swap for incomplete subtask underway." at bounding box center [1327, 398] width 216 height 13
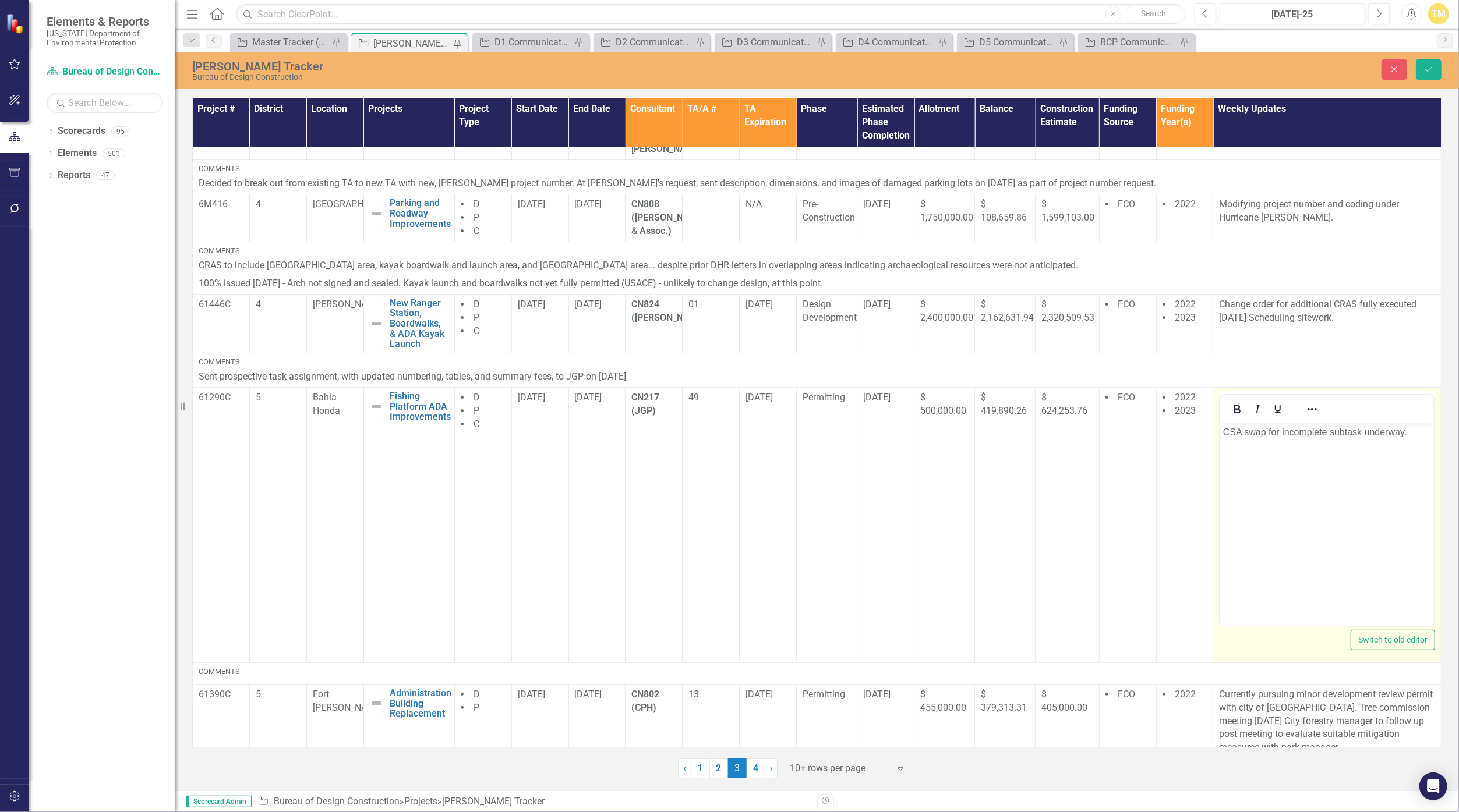
scroll to position [0, 0]
drag, startPoint x: 2491, startPoint y: 796, endPoint x: 1239, endPoint y: 433, distance: 1303.6
click at [713, 433] on p "CSA swap for incomplete subtask underway." at bounding box center [1327, 432] width 208 height 14
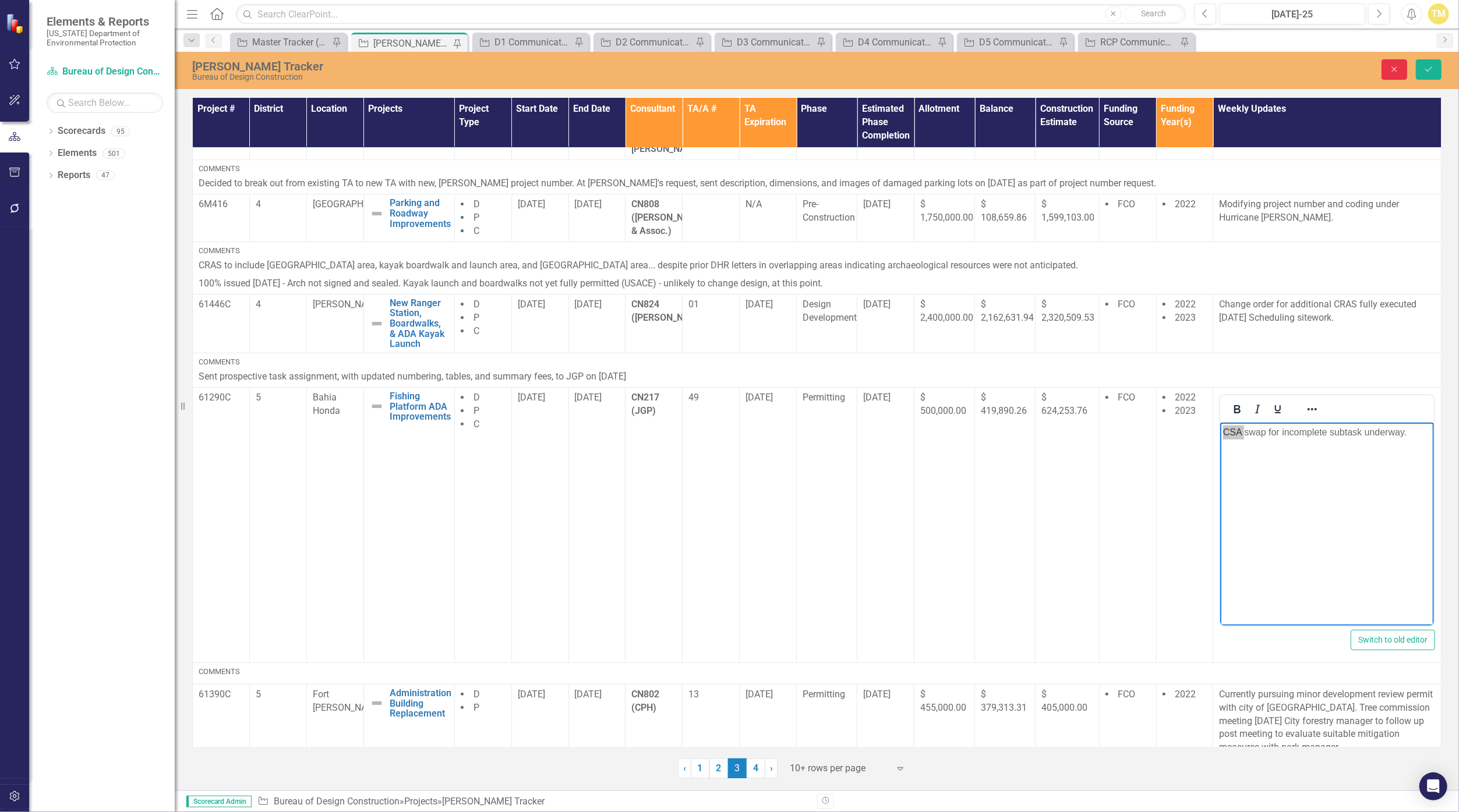
click at [713, 71] on icon "Close" at bounding box center [1394, 69] width 11 height 8
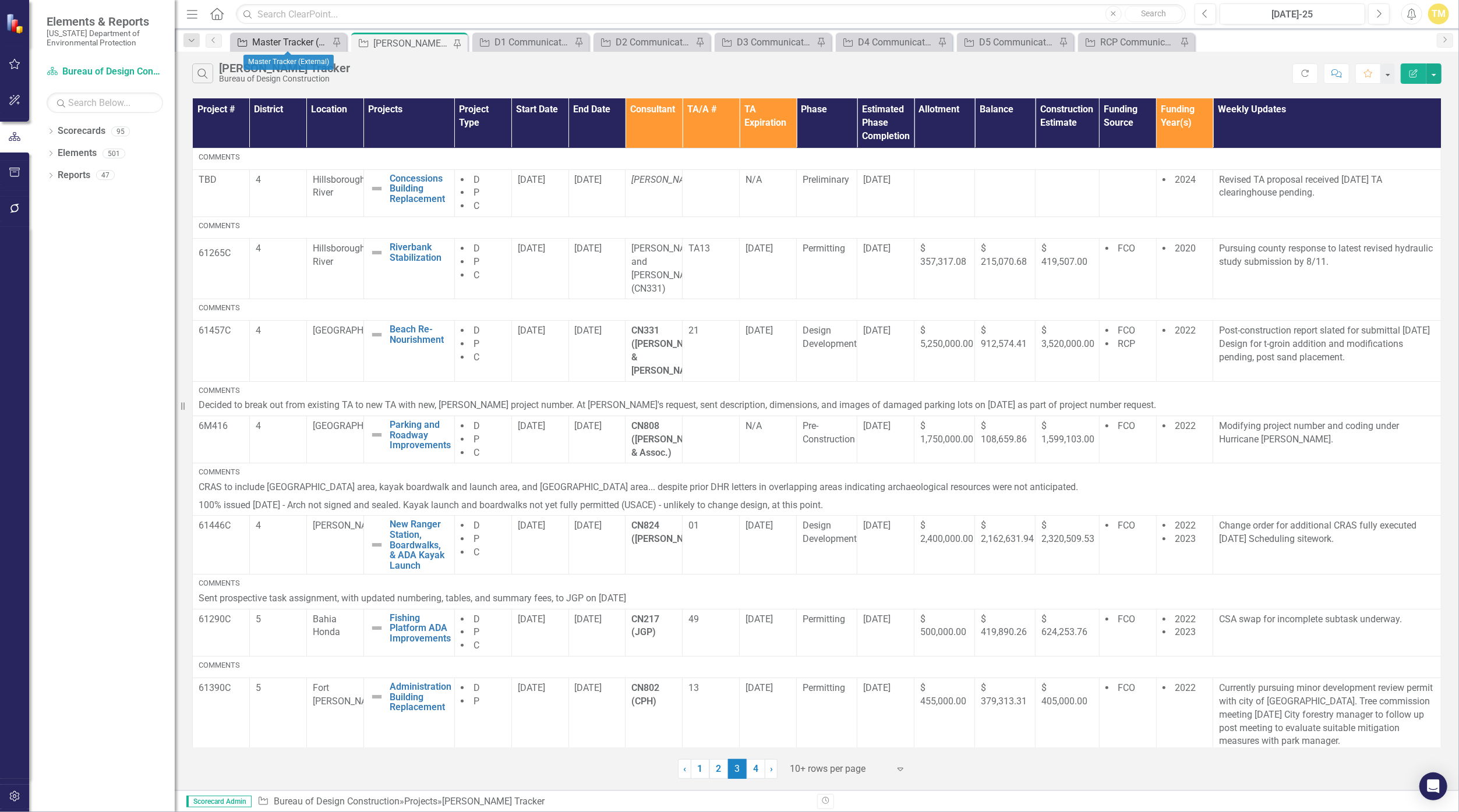
click at [294, 36] on div "Master Tracker (External)" at bounding box center [290, 42] width 77 height 14
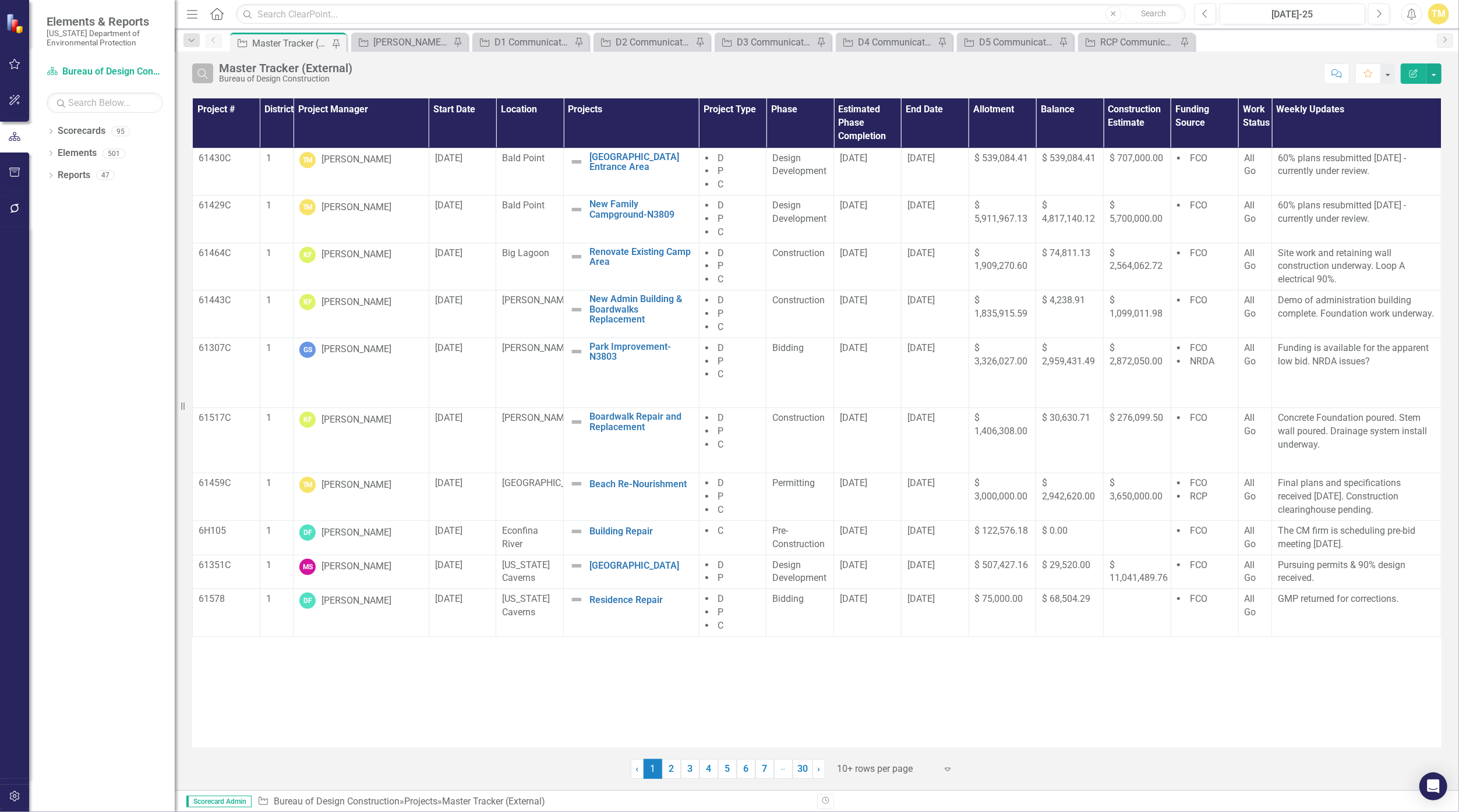
click at [203, 72] on icon "Search" at bounding box center [203, 73] width 13 height 11
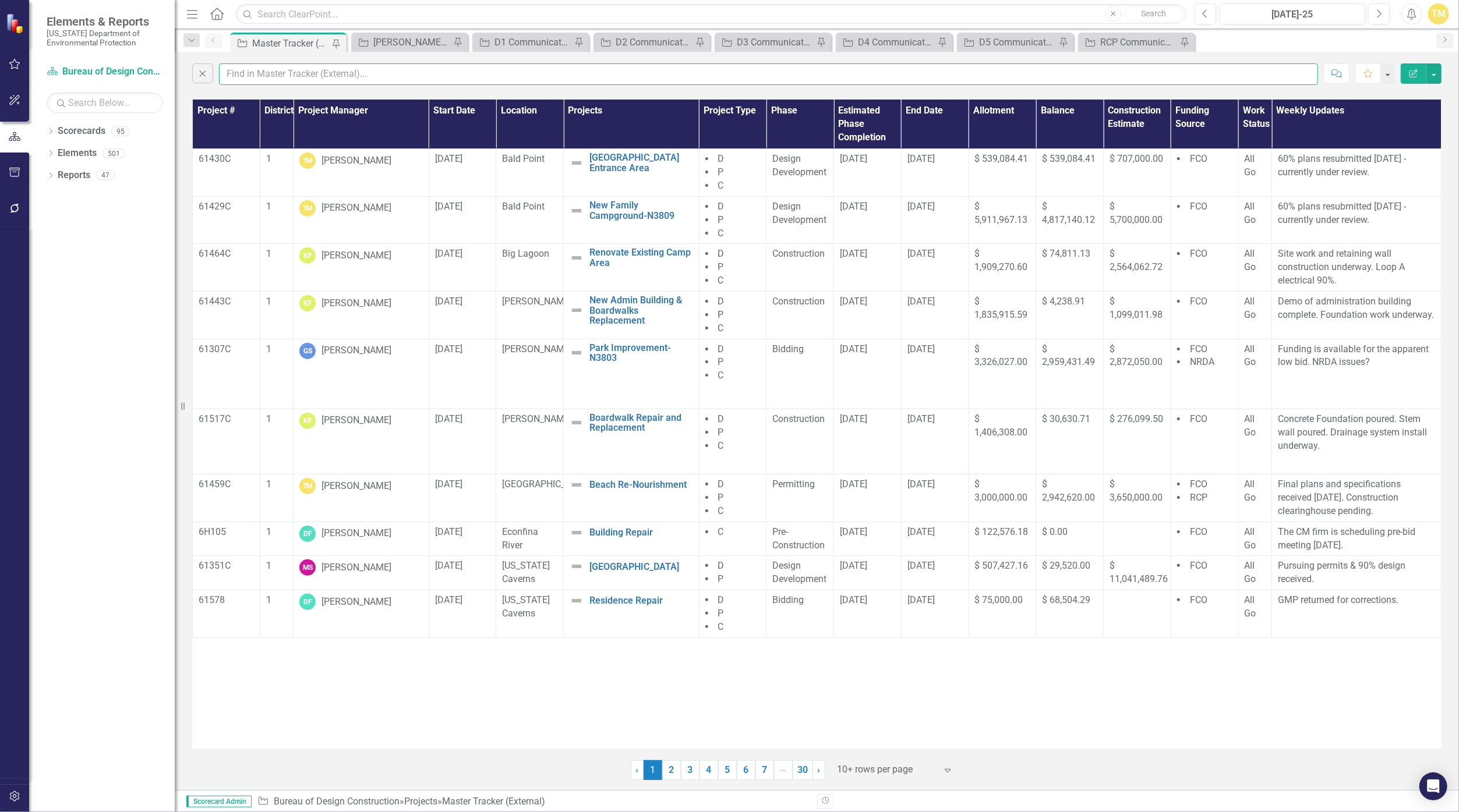
click at [245, 72] on input "text" at bounding box center [768, 74] width 1099 height 21
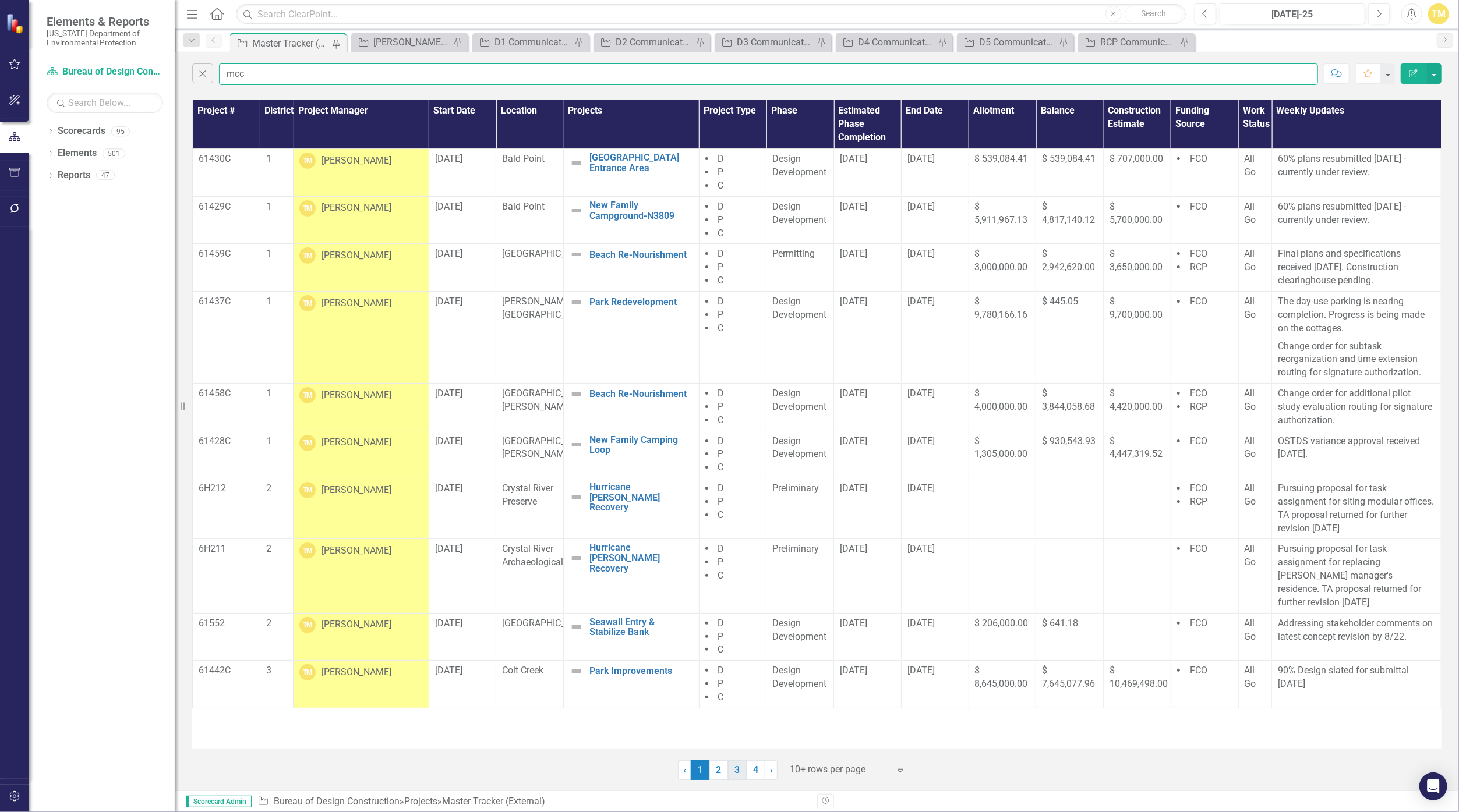
type input "mcc"
click at [713, 766] on link "3" at bounding box center [738, 771] width 19 height 20
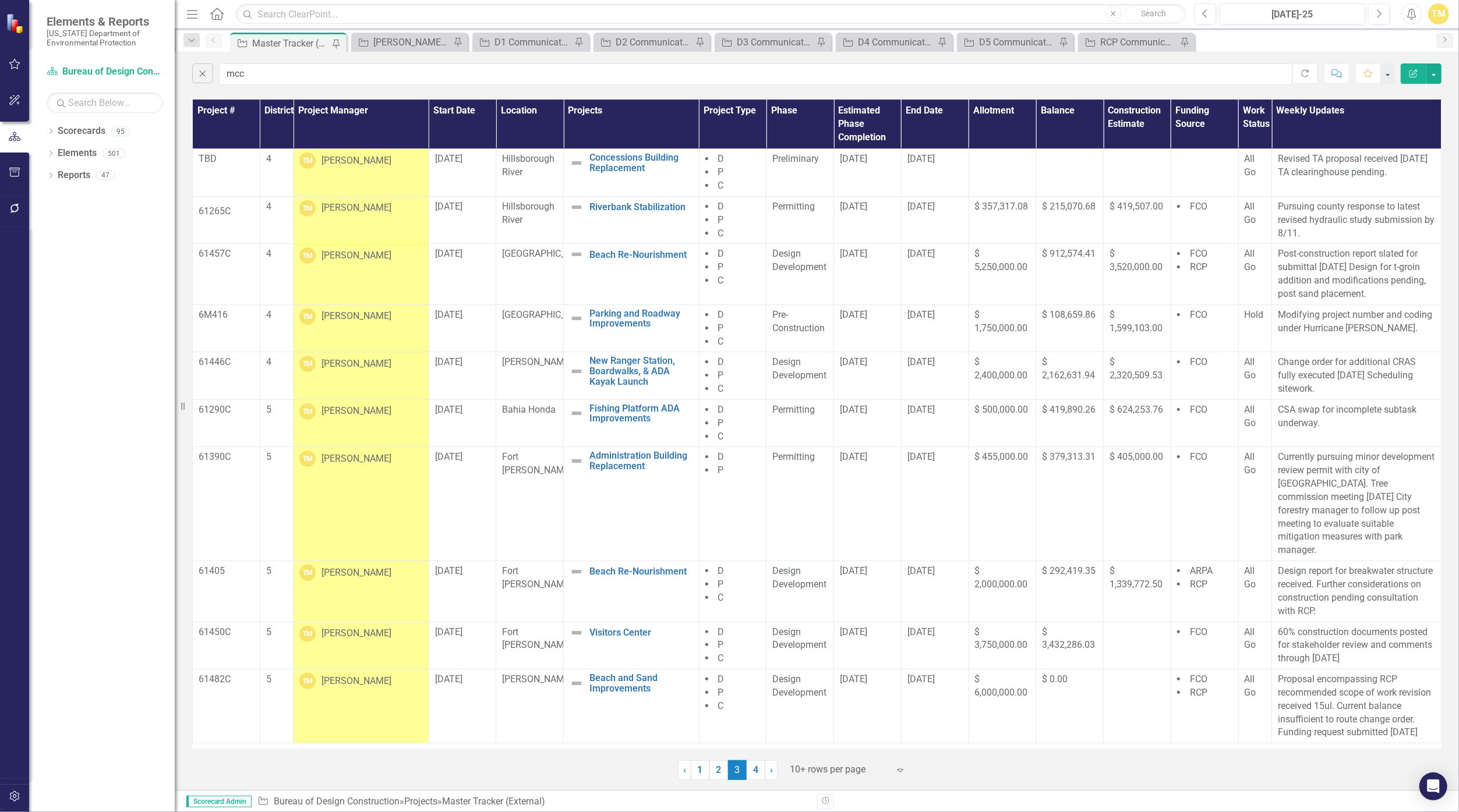
click at [368, 317] on div "[PERSON_NAME]" at bounding box center [356, 316] width 70 height 13
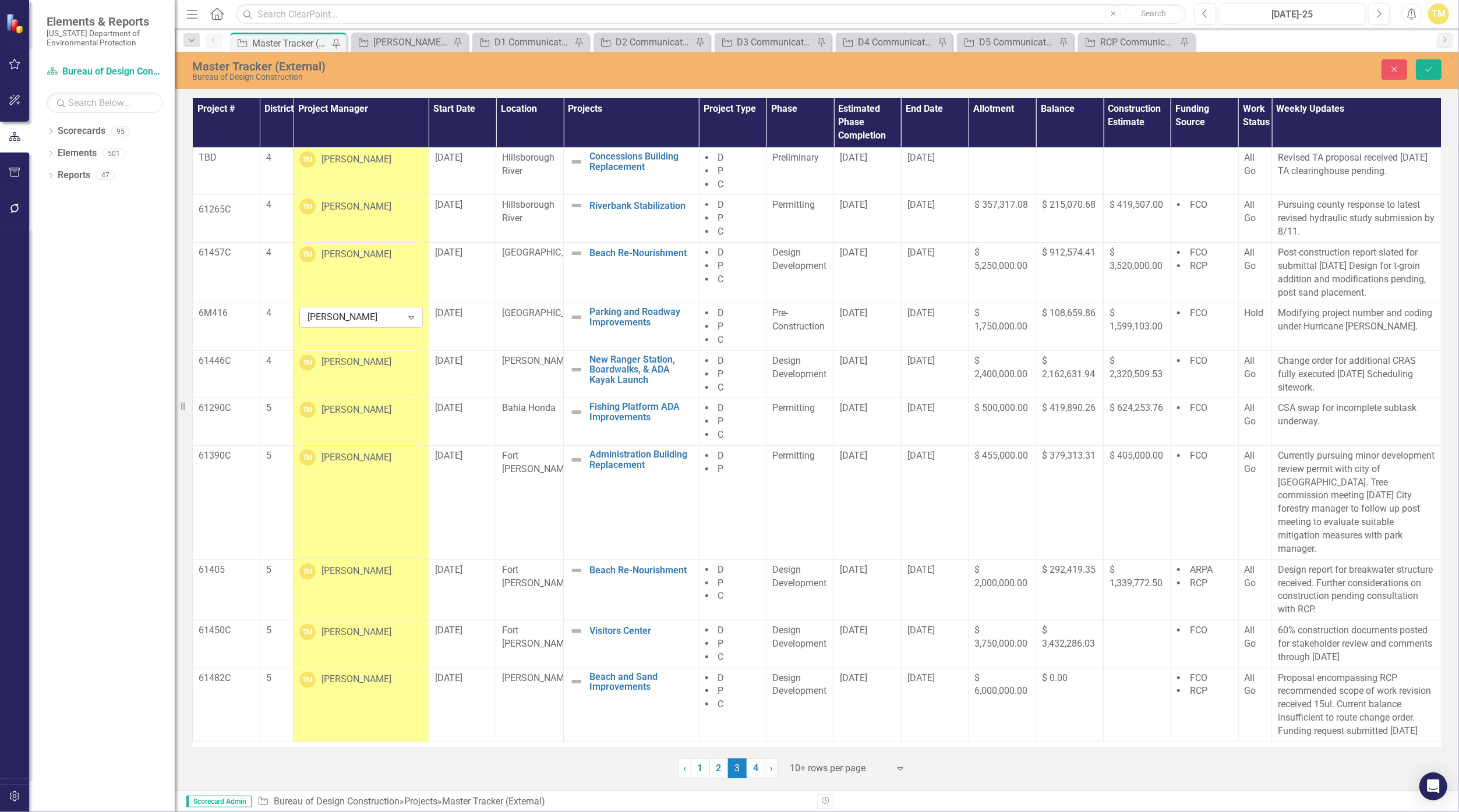
drag, startPoint x: 368, startPoint y: 317, endPoint x: 410, endPoint y: 318, distance: 42.0
click at [410, 318] on icon "Expand" at bounding box center [411, 317] width 12 height 9
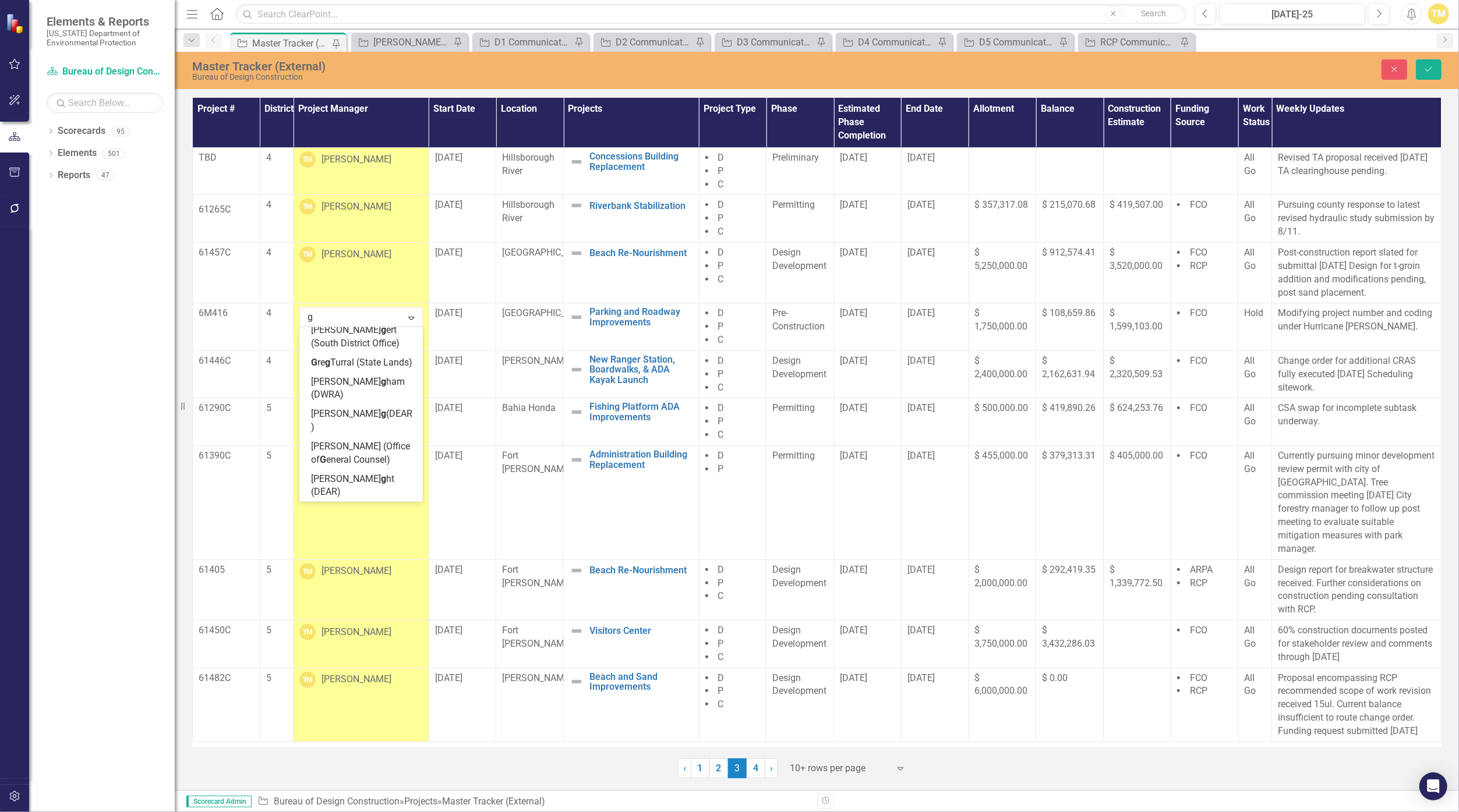
scroll to position [136, 0]
type input "gar"
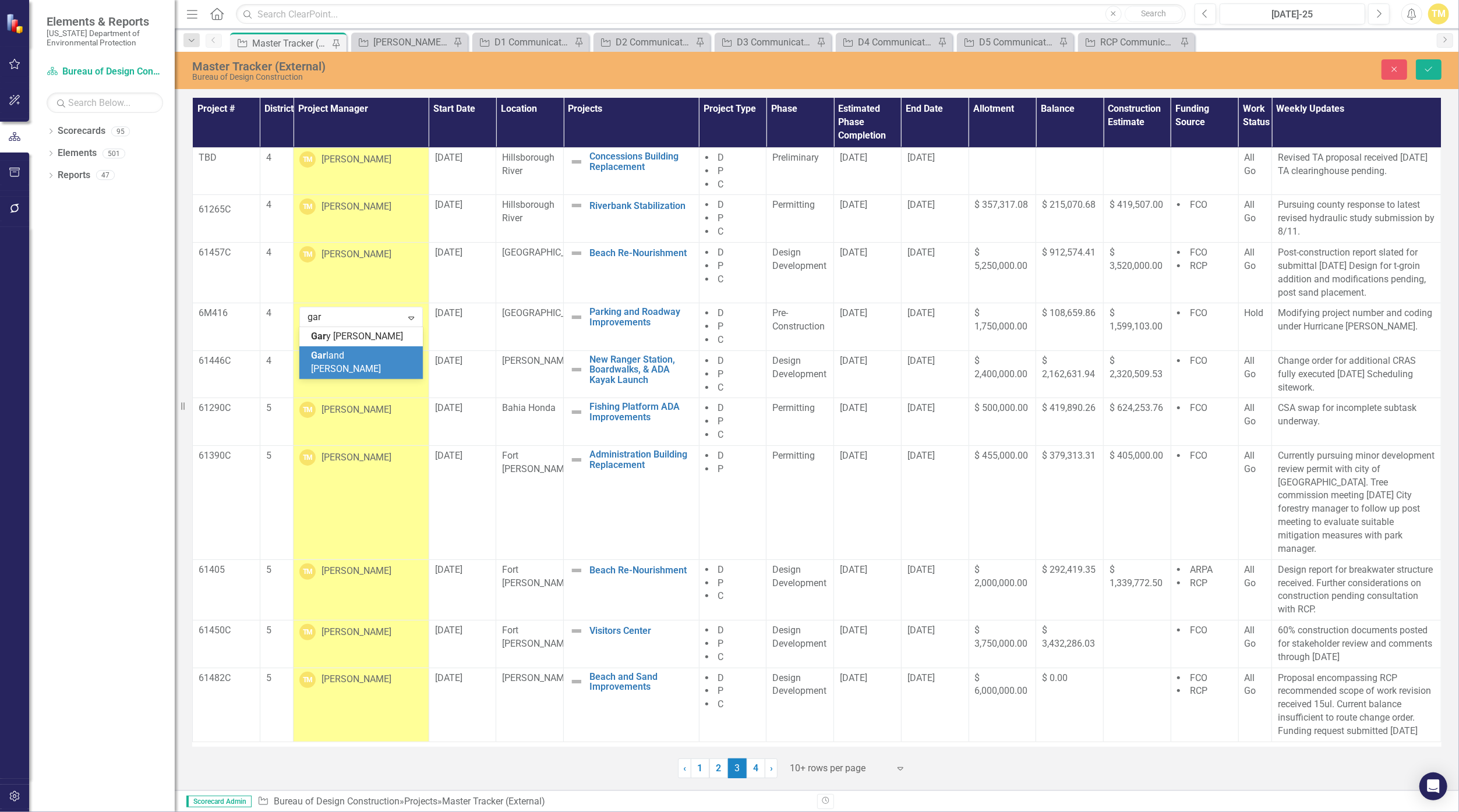
click at [381, 355] on div "Gar land [PERSON_NAME]" at bounding box center [363, 362] width 105 height 27
click at [713, 76] on button "Save" at bounding box center [1428, 70] width 26 height 20
